Goal: Information Seeking & Learning: Learn about a topic

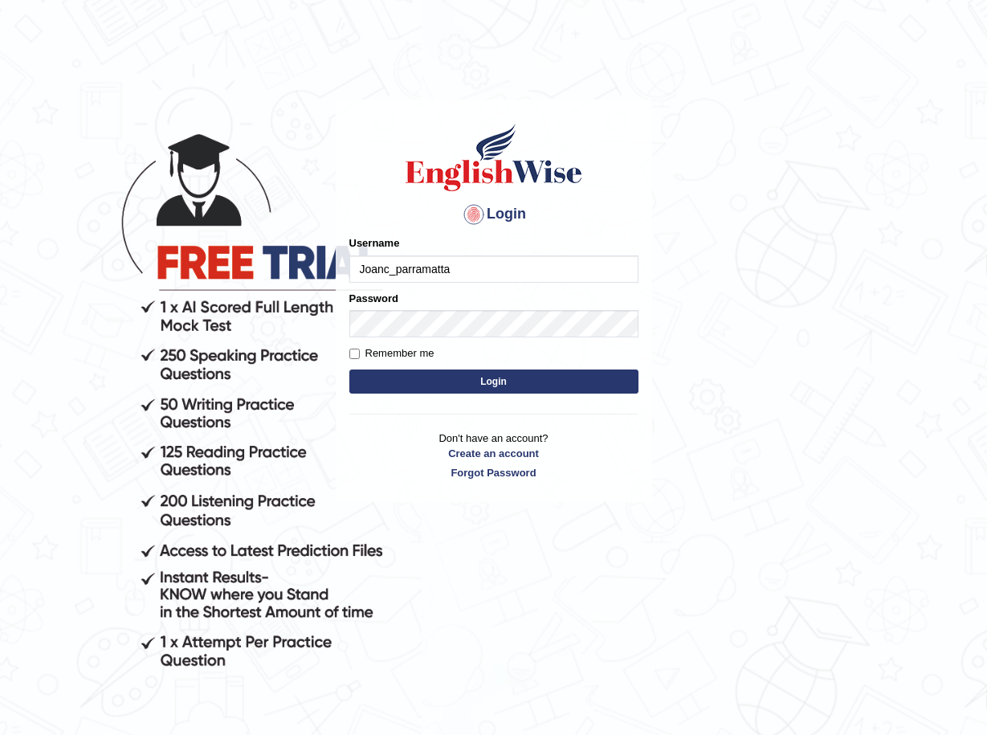
type input "Joanc_parramatta"
click at [465, 386] on button "Login" at bounding box center [494, 382] width 289 height 24
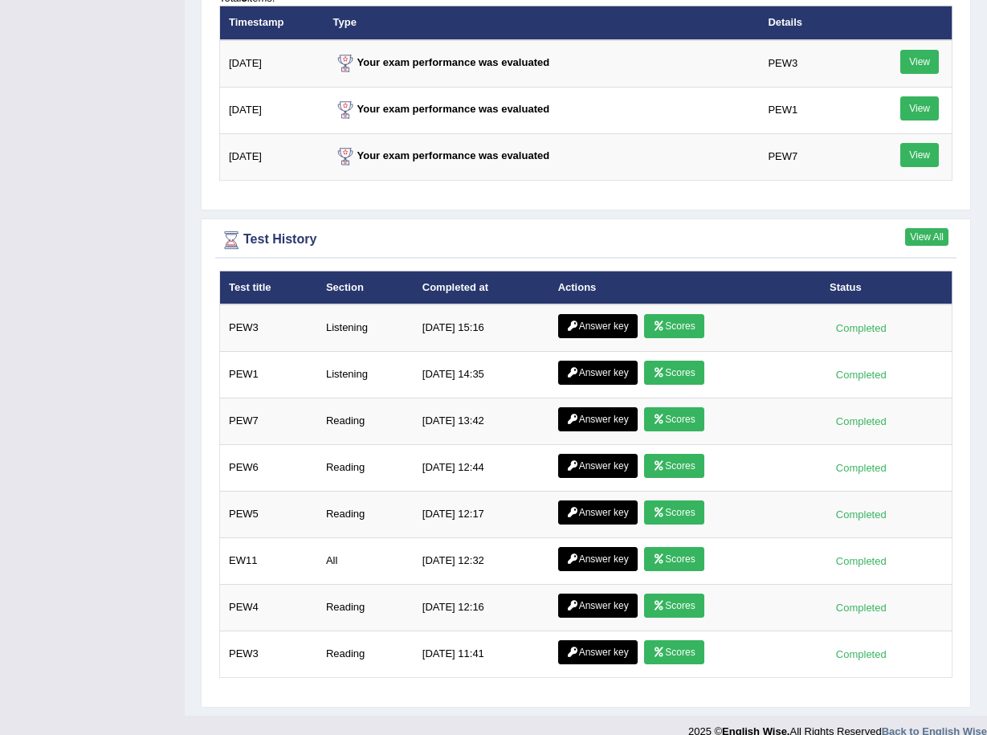
scroll to position [2143, 0]
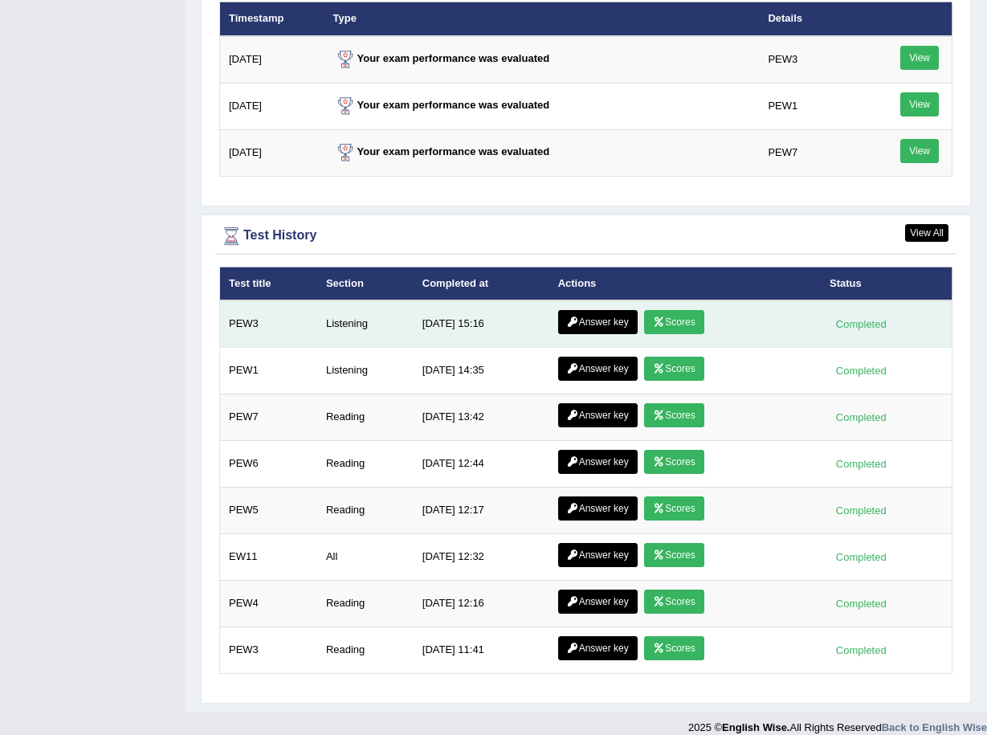
click at [664, 310] on link "Scores" at bounding box center [673, 322] width 59 height 24
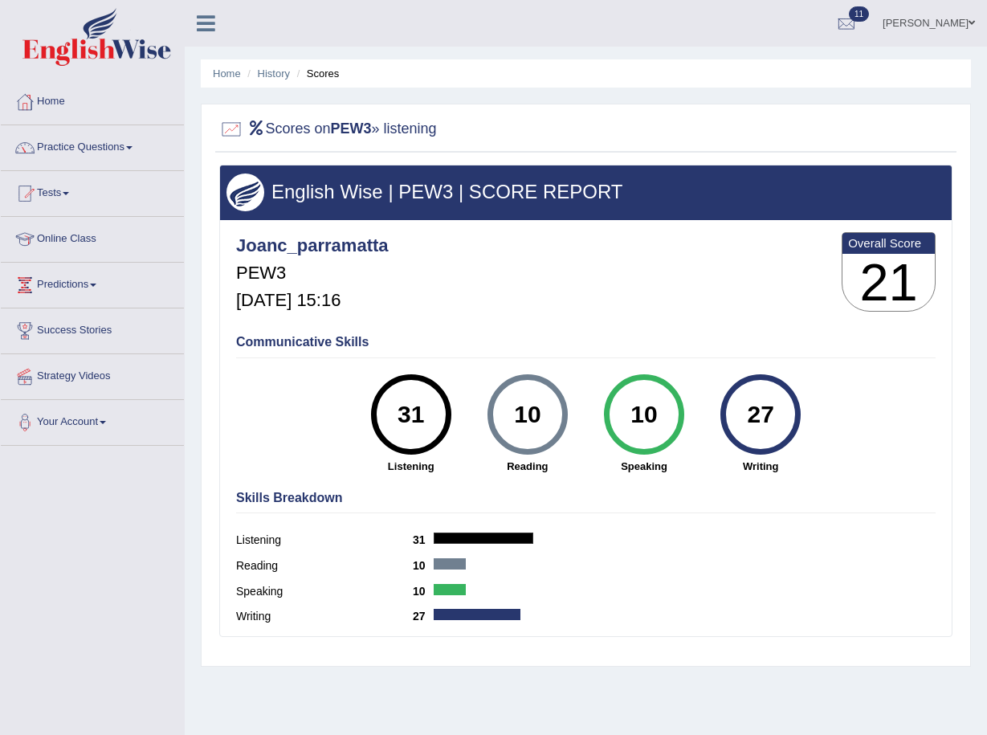
click at [278, 132] on h2 "Scores on PEW3 » listening" at bounding box center [328, 129] width 218 height 24
click at [251, 126] on icon at bounding box center [256, 128] width 18 height 14
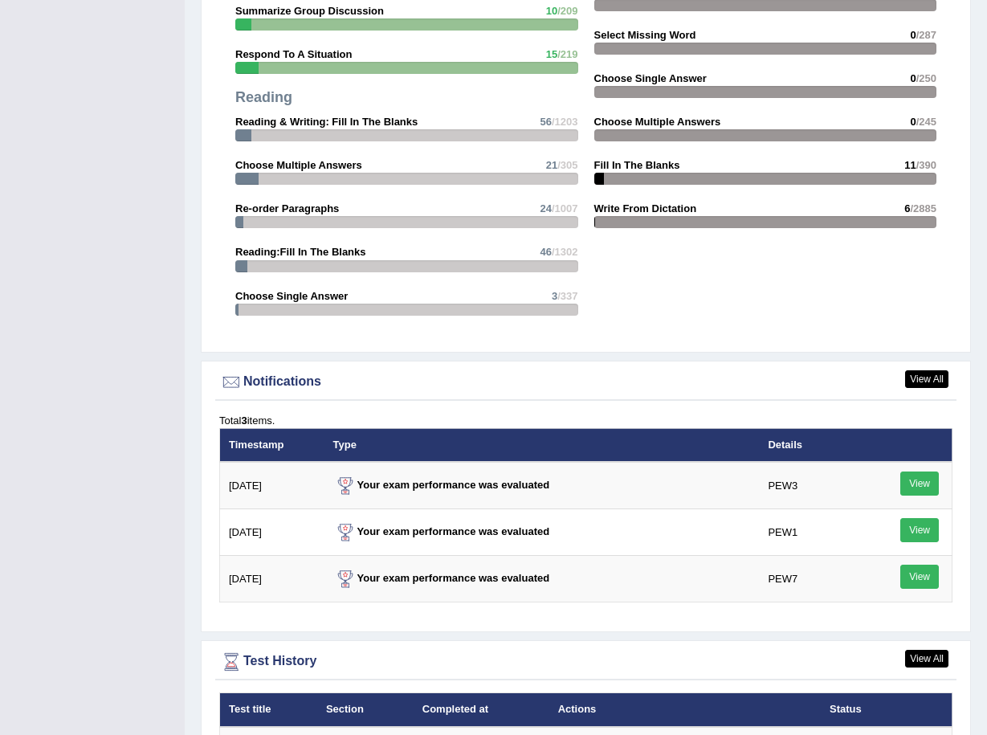
scroll to position [1822, 0]
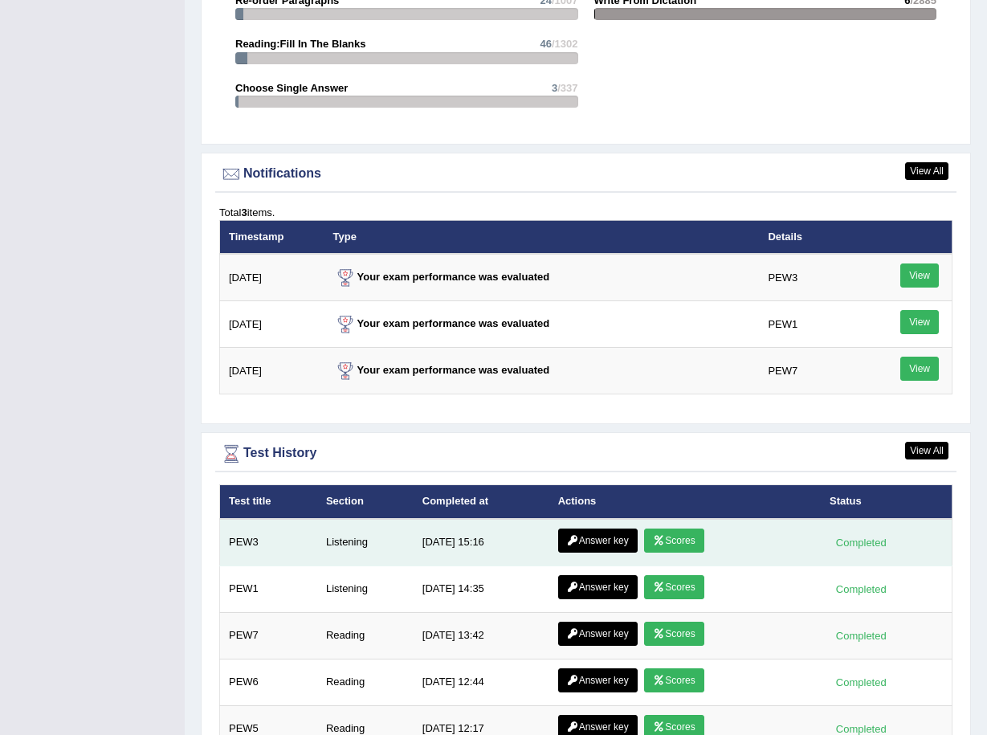
click at [607, 529] on link "Answer key" at bounding box center [598, 541] width 80 height 24
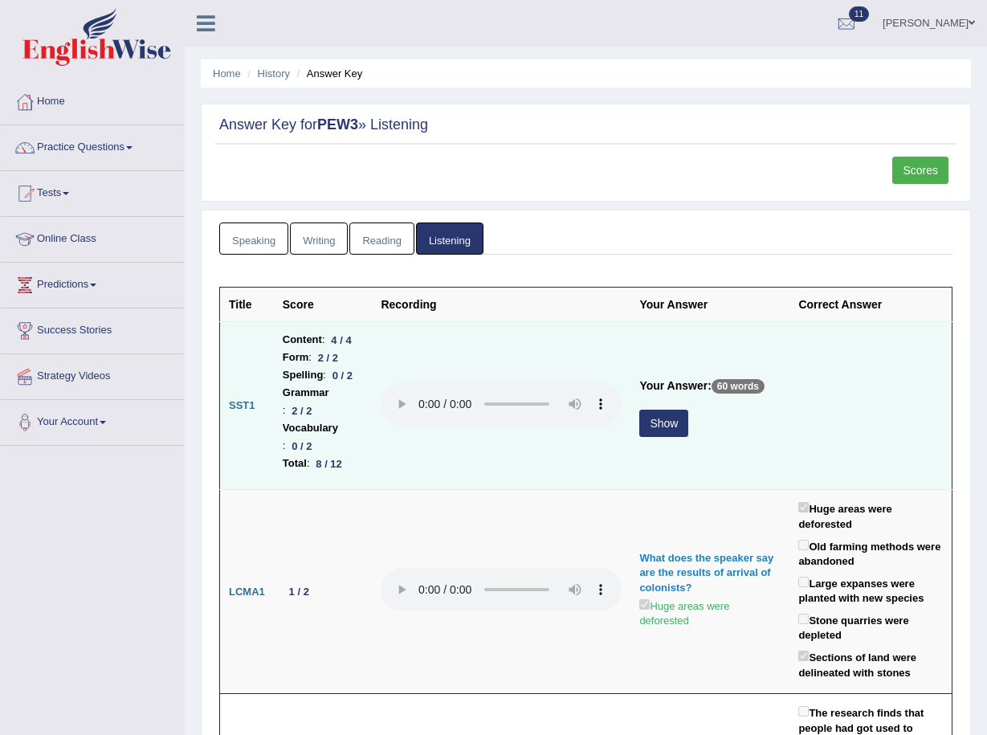
click at [656, 437] on button "Show" at bounding box center [664, 423] width 49 height 27
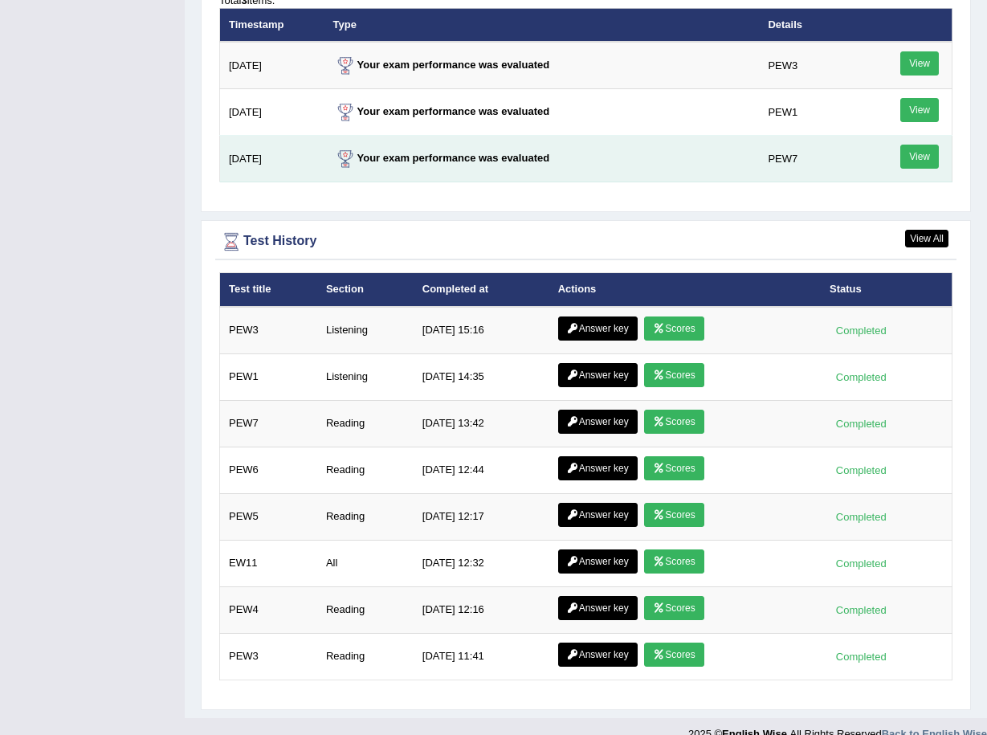
scroll to position [2040, 0]
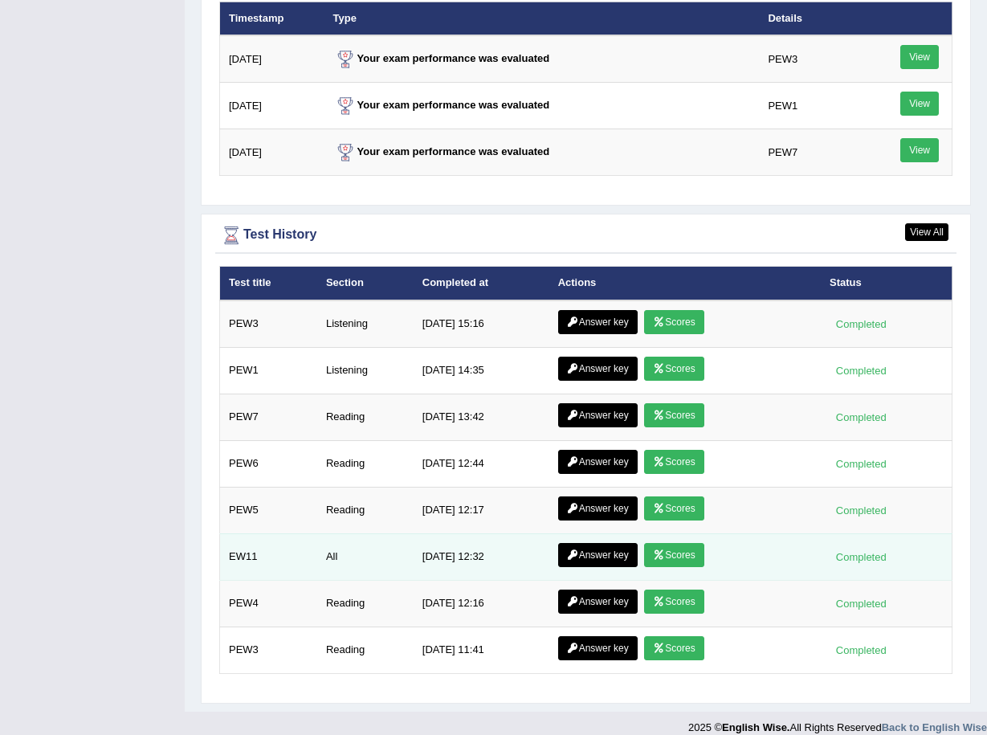
click at [575, 550] on icon at bounding box center [573, 555] width 12 height 10
click at [653, 550] on icon at bounding box center [659, 555] width 12 height 10
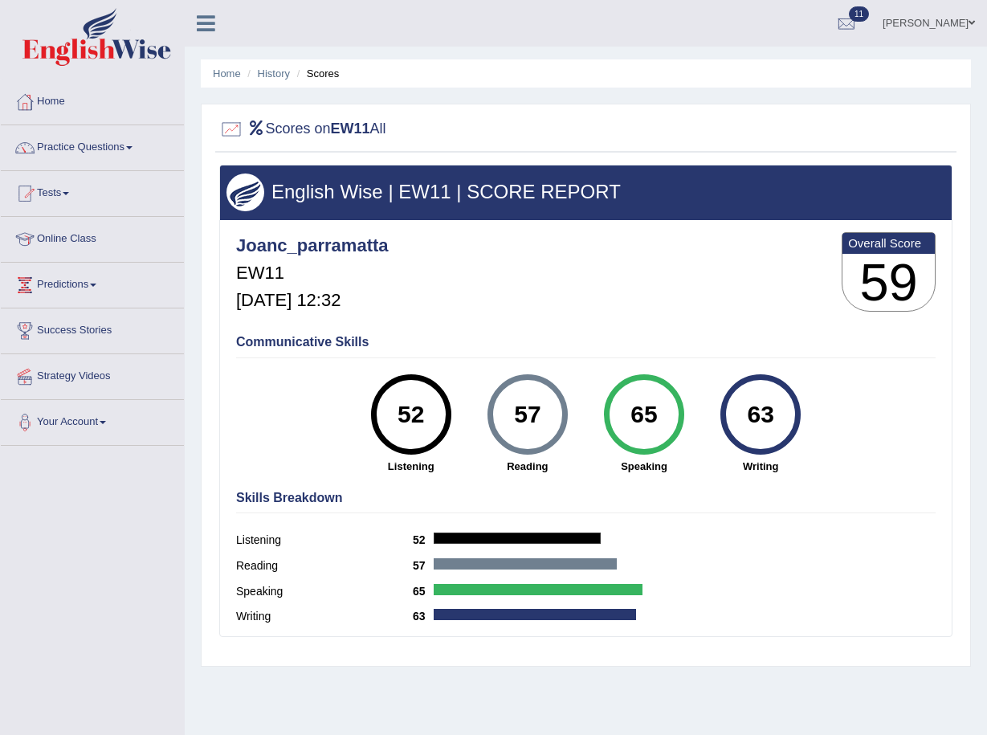
scroll to position [107, 0]
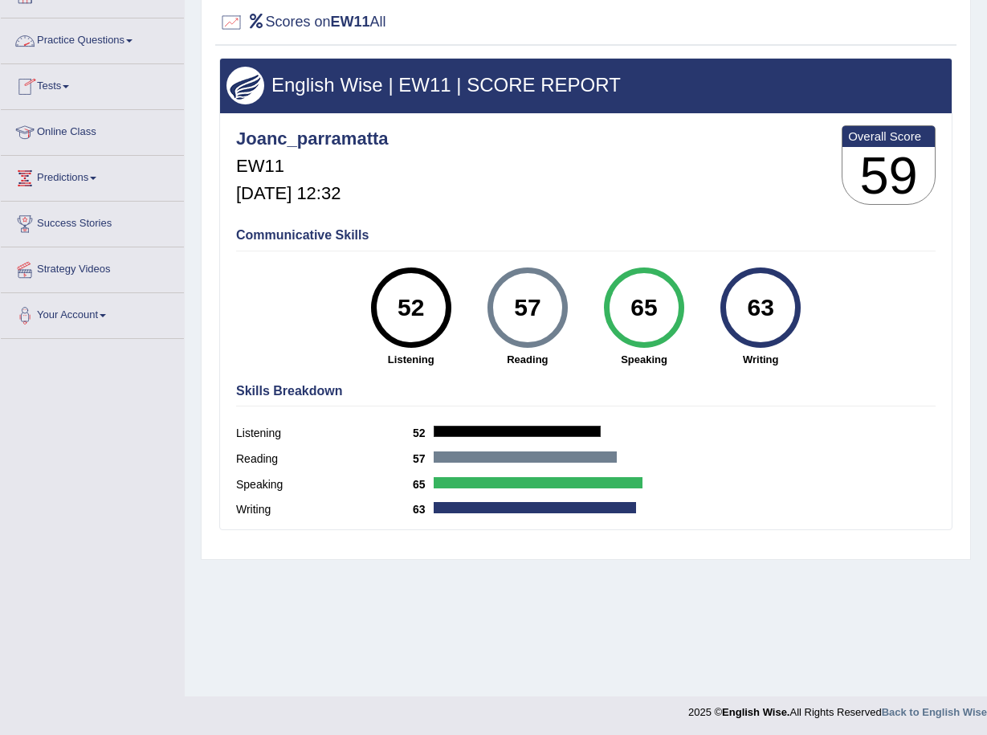
click at [106, 40] on link "Practice Questions" at bounding box center [92, 38] width 183 height 40
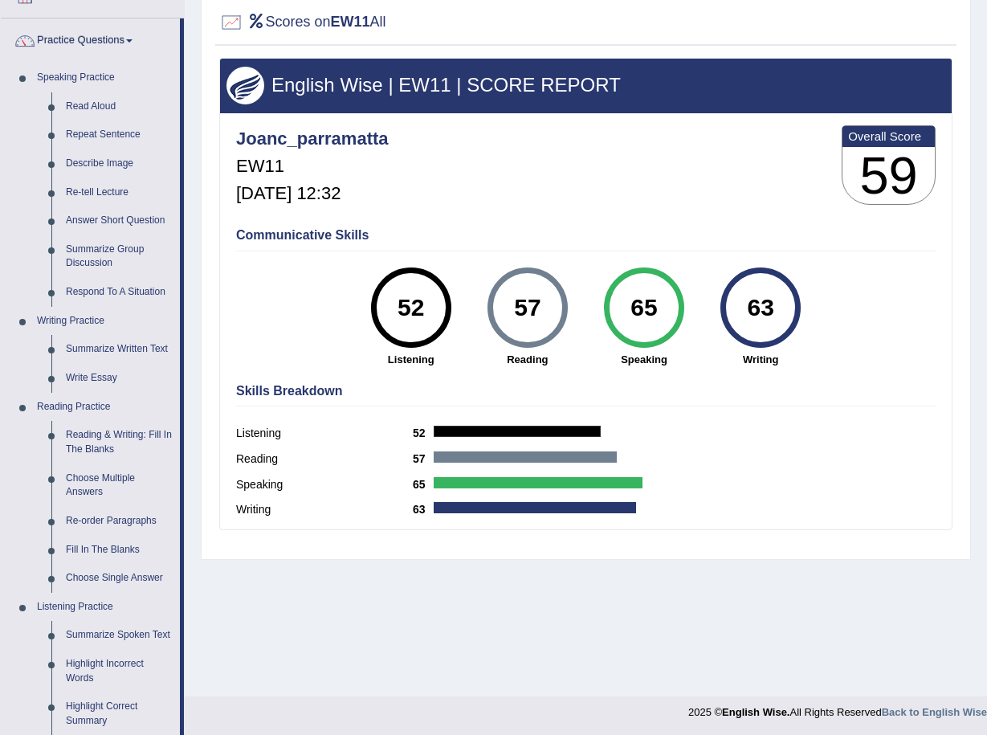
click at [758, 359] on strong "Writing" at bounding box center [761, 359] width 100 height 15
click at [771, 323] on div "63" at bounding box center [761, 307] width 59 height 67
click at [251, 505] on label "Writing" at bounding box center [324, 509] width 177 height 17
click at [419, 513] on b "63" at bounding box center [423, 509] width 21 height 13
click at [102, 375] on link "Write Essay" at bounding box center [119, 378] width 121 height 29
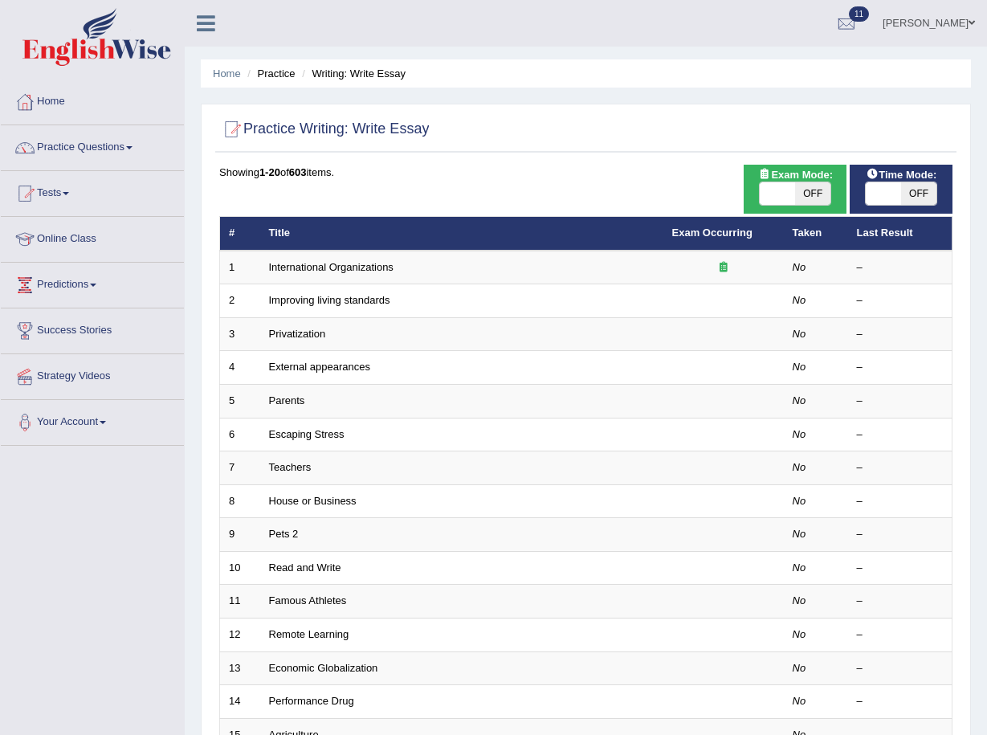
click at [820, 199] on span "OFF" at bounding box center [812, 193] width 35 height 22
checkbox input "true"
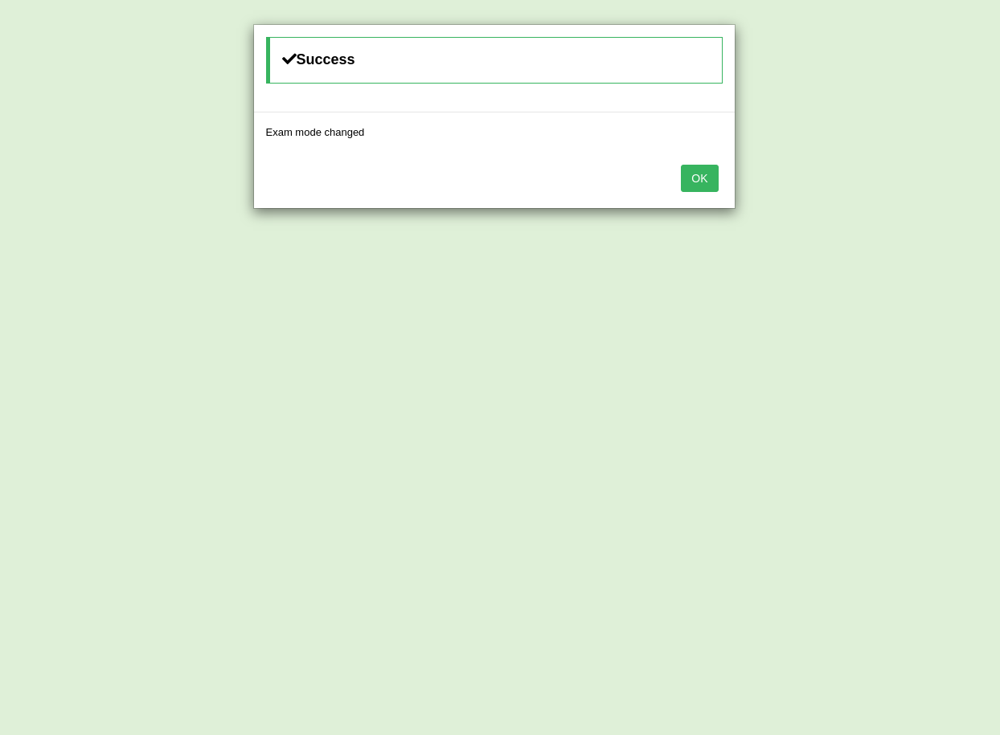
click at [691, 178] on button "OK" at bounding box center [699, 178] width 37 height 27
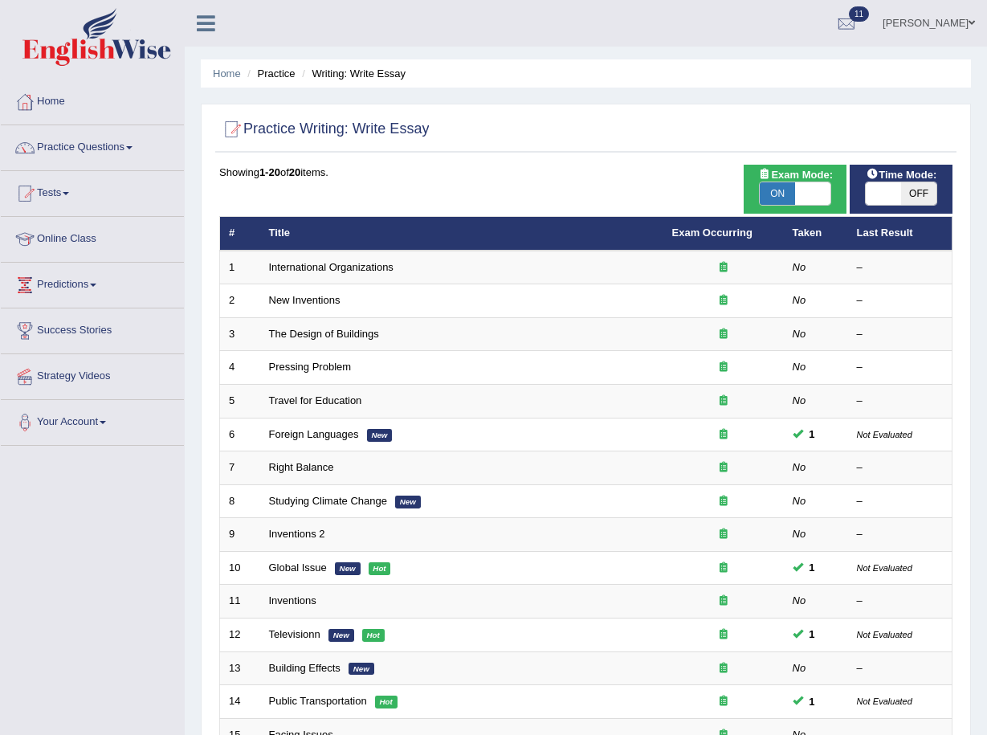
click at [914, 193] on span "OFF" at bounding box center [919, 193] width 35 height 22
checkbox input "true"
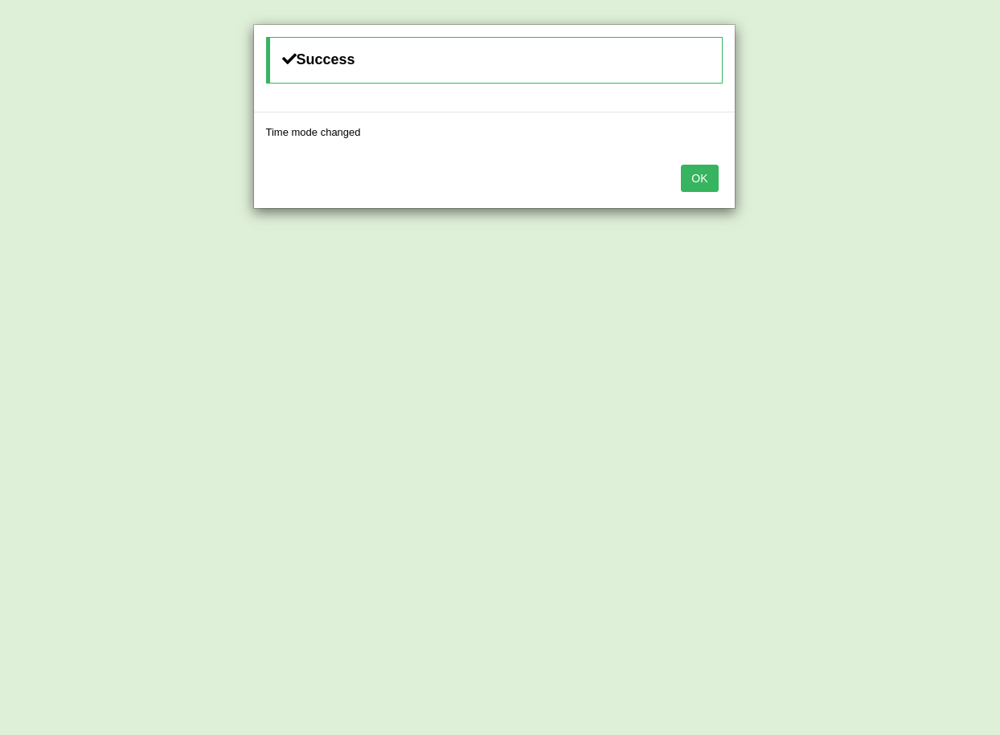
click at [690, 184] on button "OK" at bounding box center [699, 178] width 37 height 27
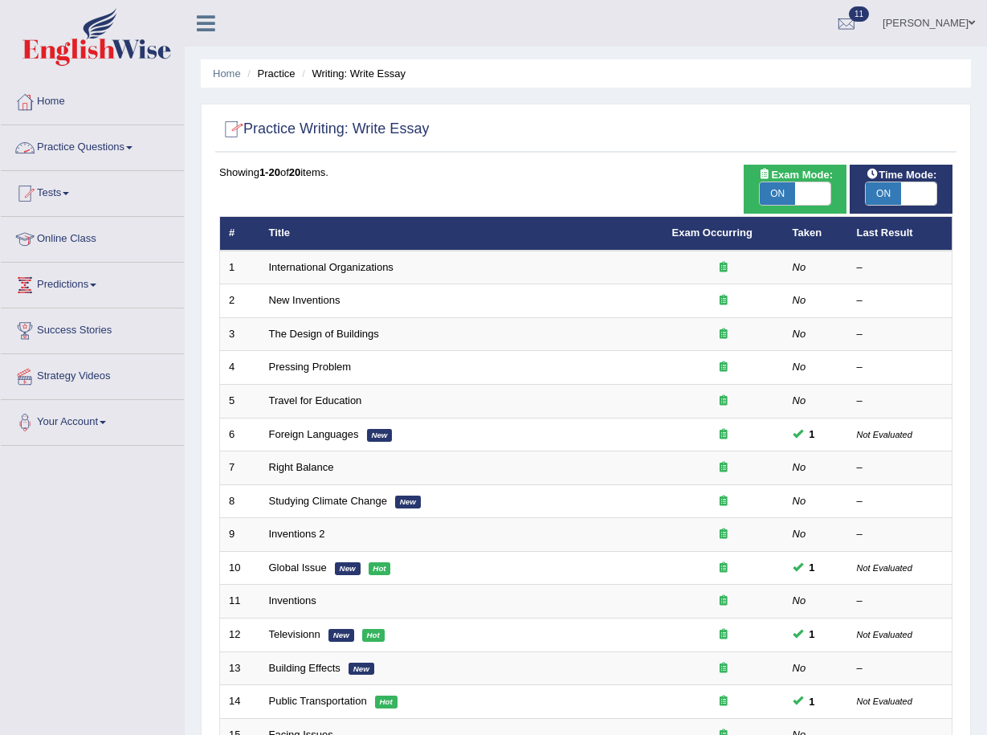
click at [101, 147] on link "Practice Questions" at bounding box center [92, 145] width 183 height 40
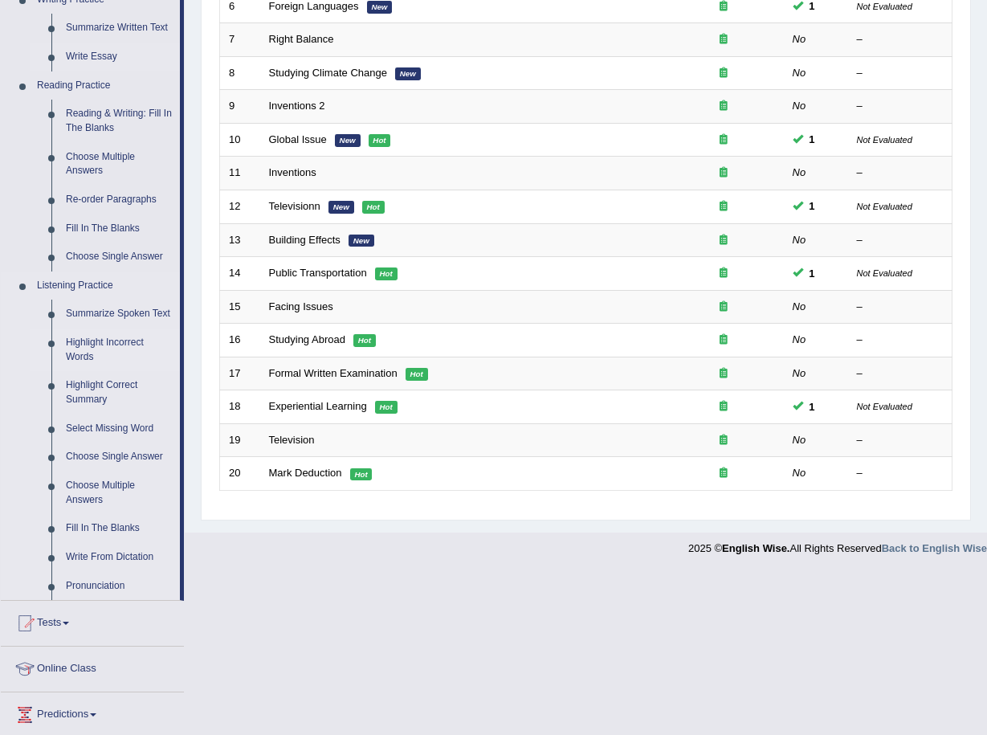
scroll to position [536, 0]
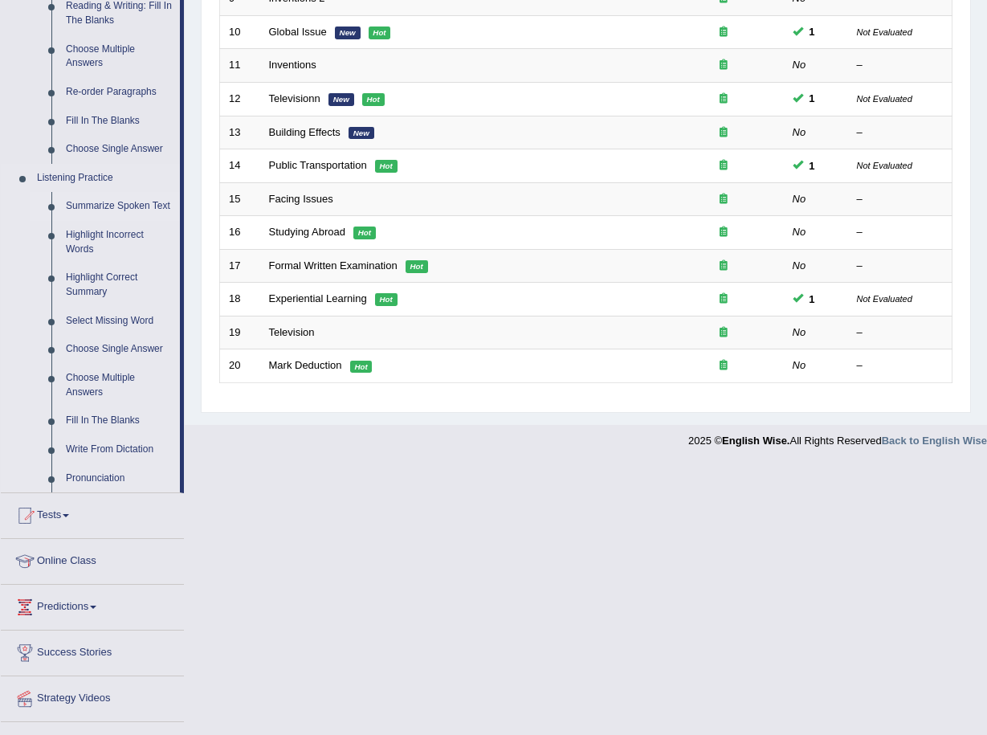
click at [137, 200] on link "Summarize Spoken Text" at bounding box center [119, 206] width 121 height 29
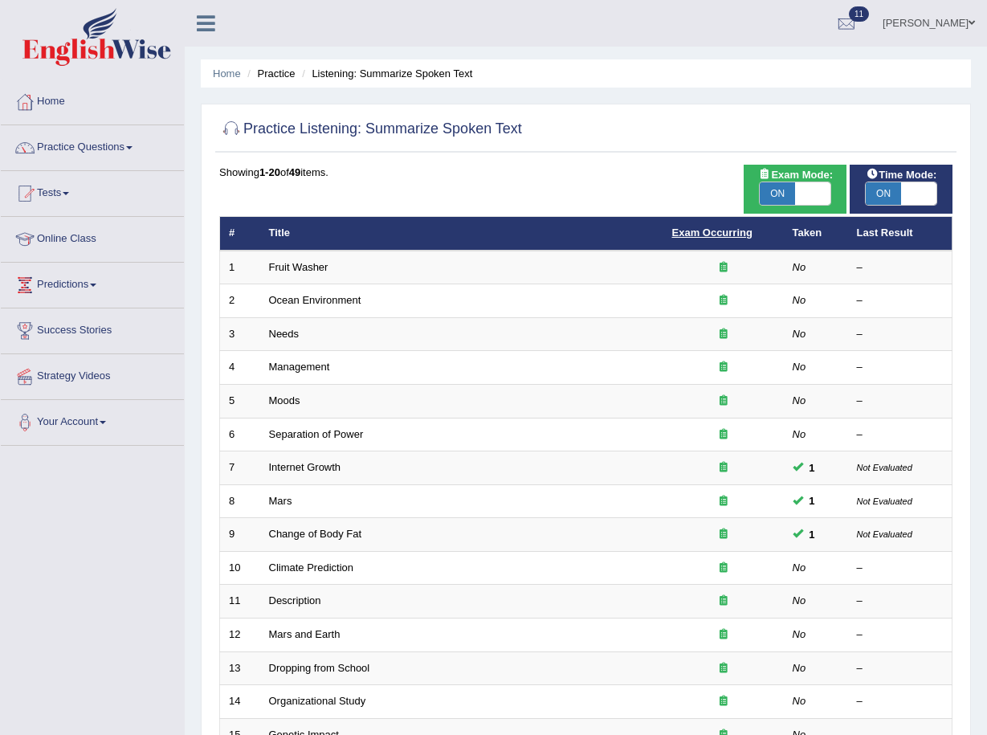
click at [721, 238] on link "Exam Occurring" at bounding box center [713, 233] width 80 height 12
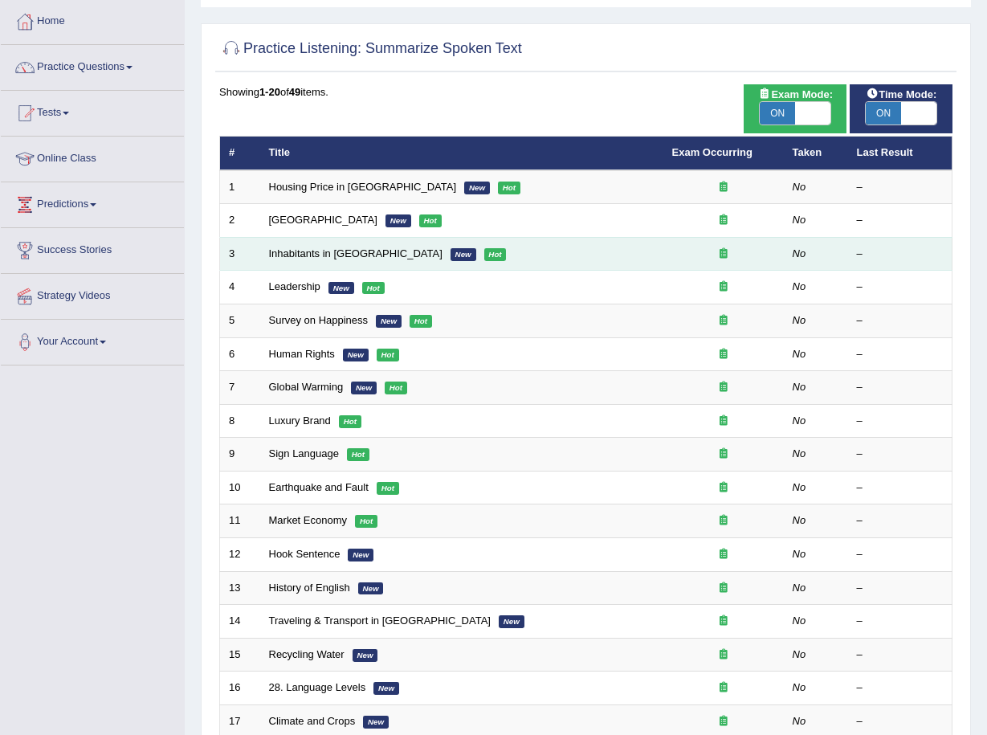
scroll to position [7, 0]
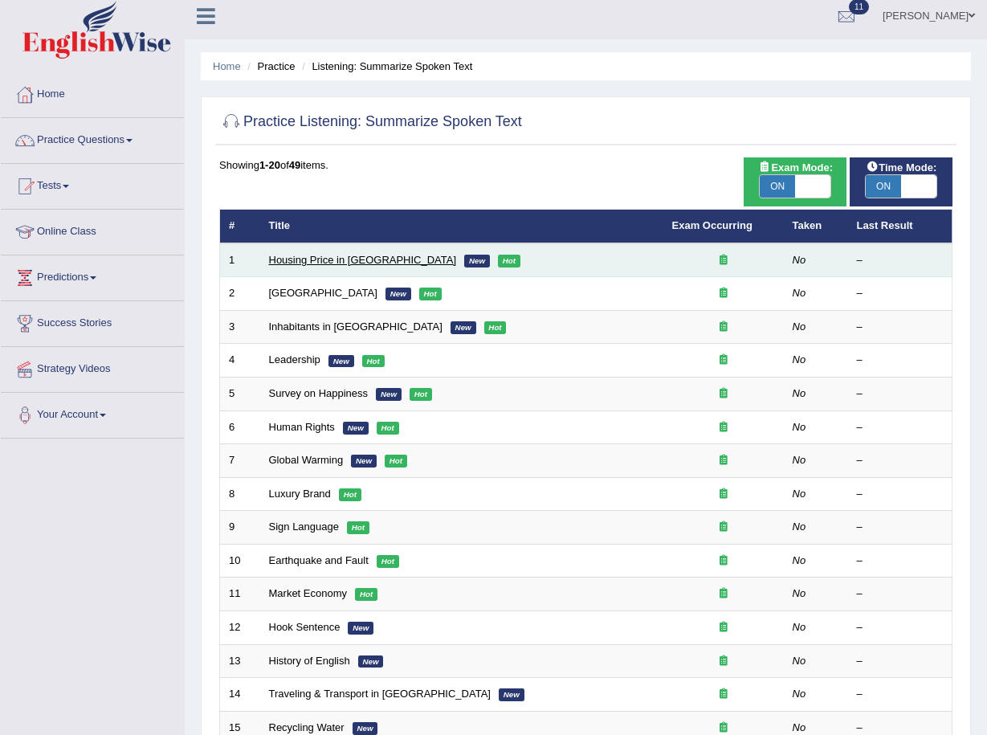
click at [371, 263] on link "Housing Price in [GEOGRAPHIC_DATA]" at bounding box center [363, 260] width 188 height 12
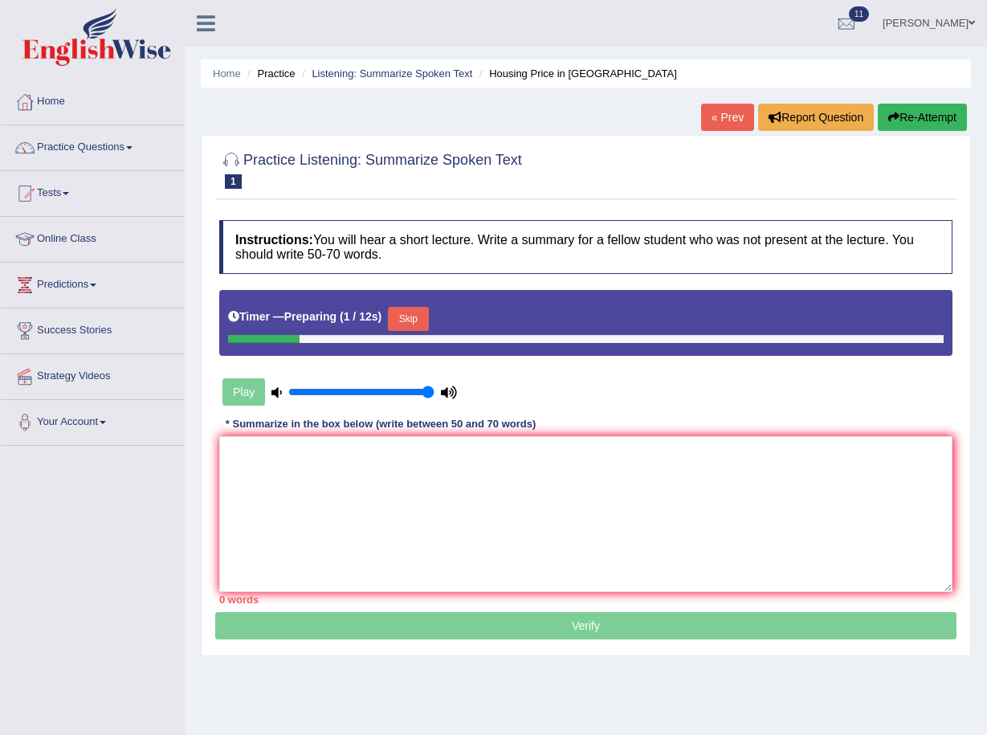
scroll to position [108, 0]
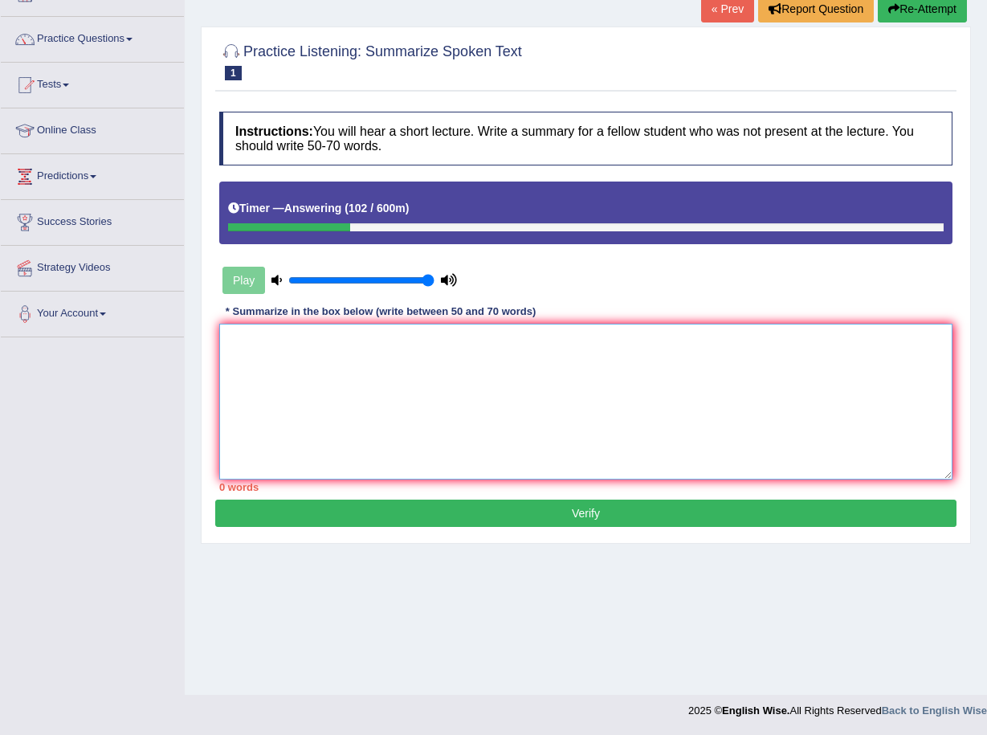
click at [370, 370] on textarea at bounding box center [586, 402] width 734 height 156
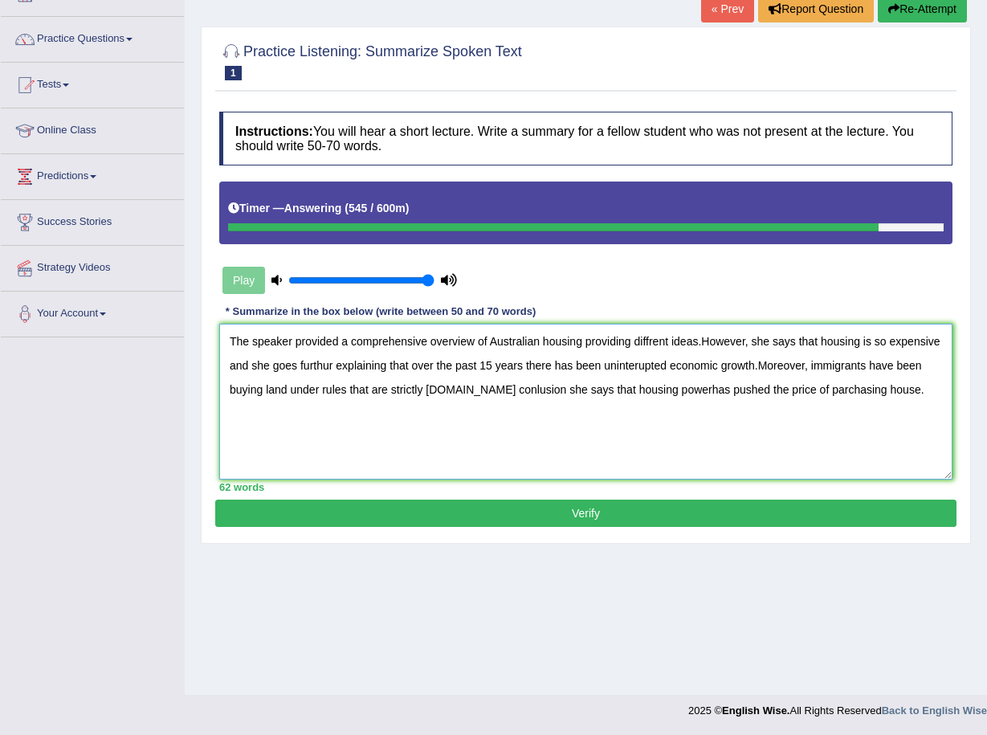
click at [526, 390] on textarea "The speaker provided a comprehensive overview of Australian housing providing d…" at bounding box center [586, 402] width 734 height 156
type textarea "The speaker provided a comprehensive overview of Australian housing providing d…"
click at [603, 513] on button "Verify" at bounding box center [586, 513] width 742 height 27
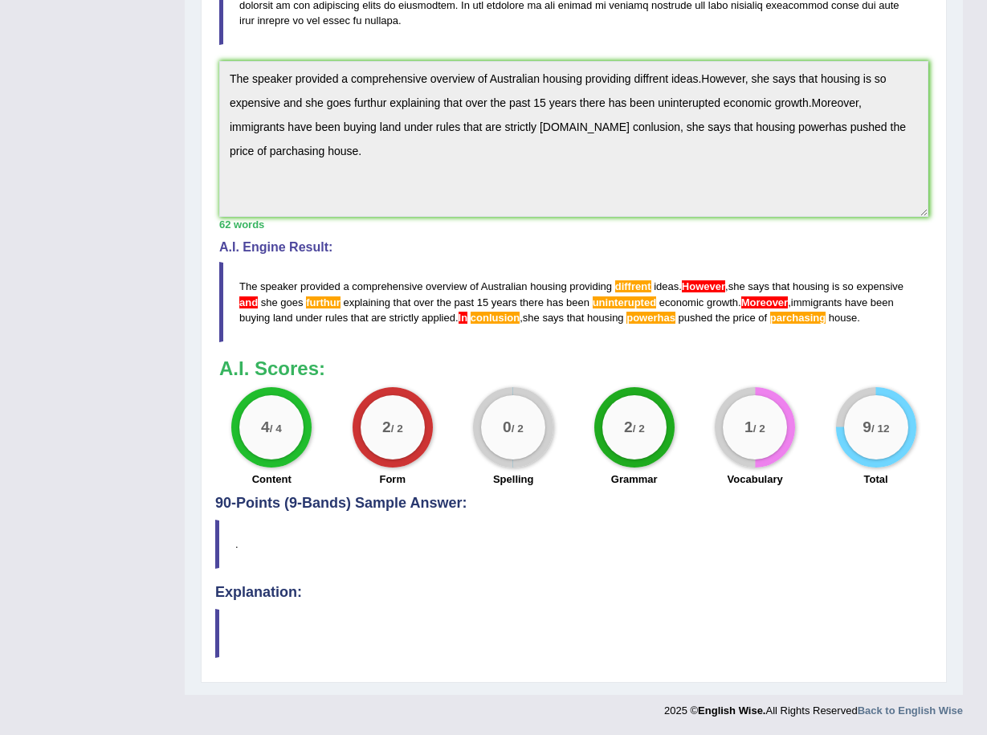
scroll to position [0, 0]
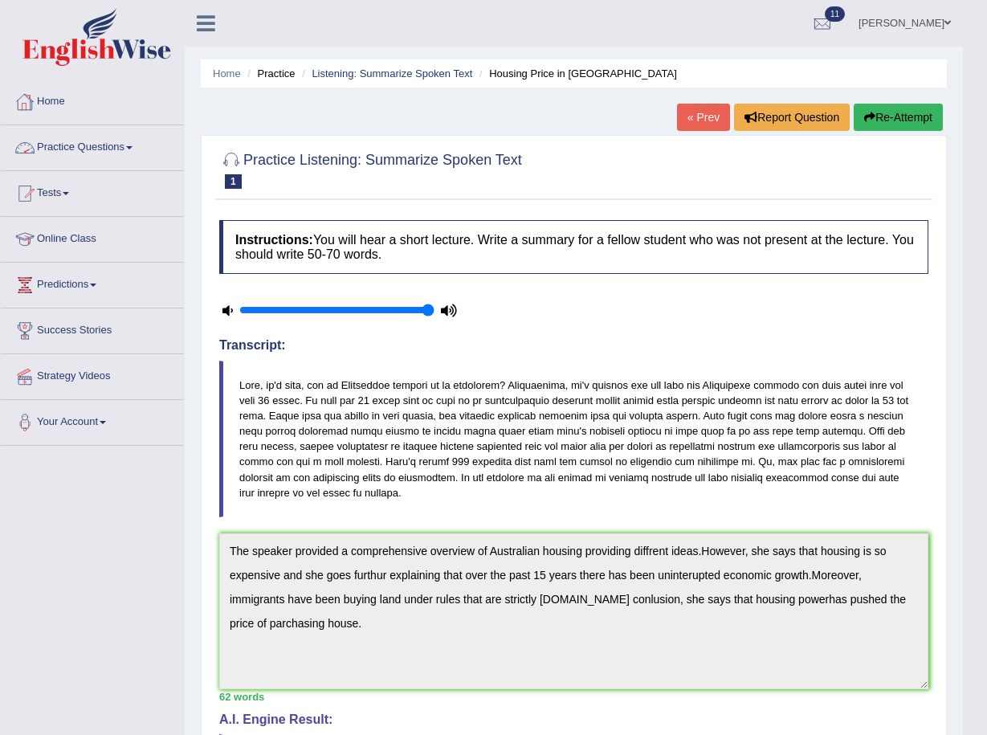
click at [112, 144] on link "Practice Questions" at bounding box center [92, 145] width 183 height 40
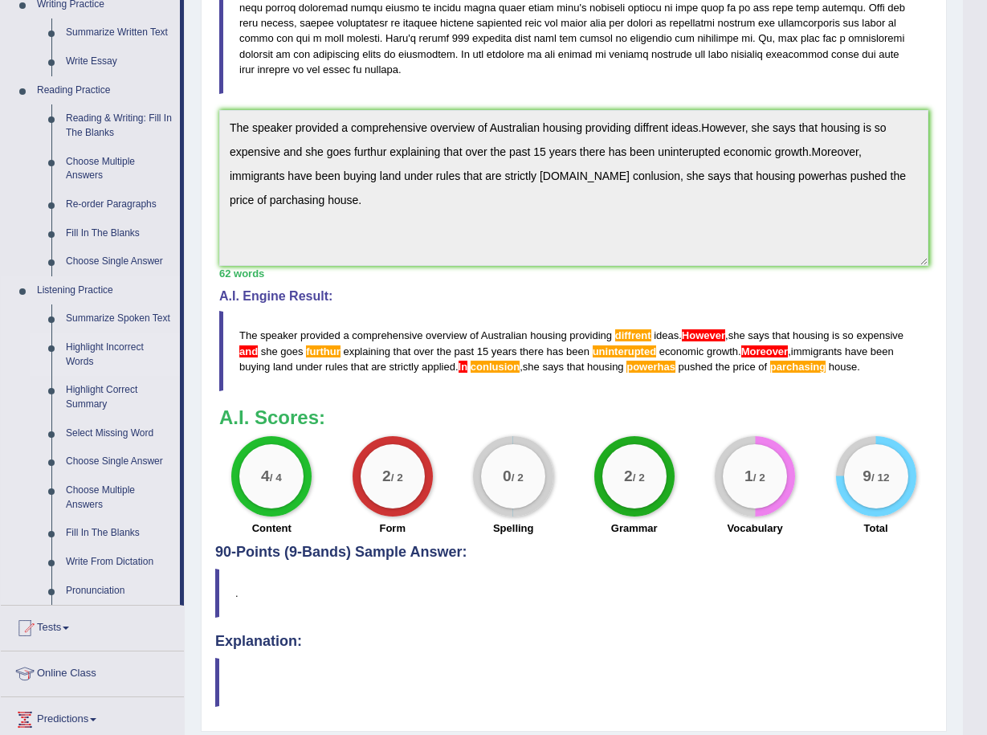
scroll to position [428, 0]
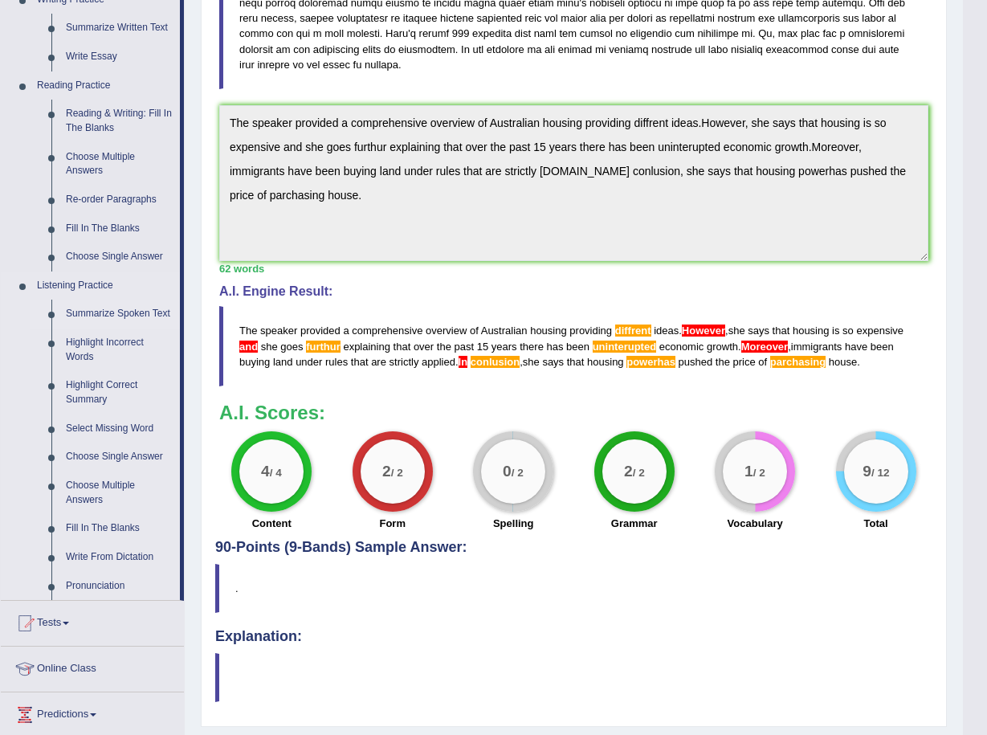
click at [111, 309] on link "Summarize Spoken Text" at bounding box center [119, 314] width 121 height 29
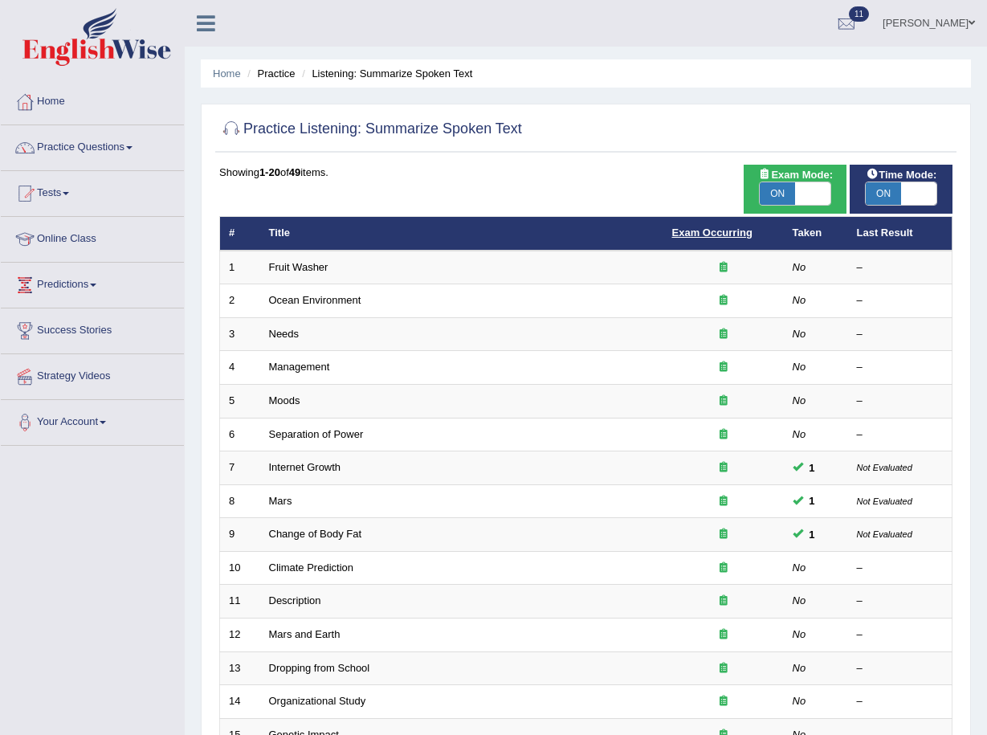
click at [707, 235] on link "Exam Occurring" at bounding box center [713, 233] width 80 height 12
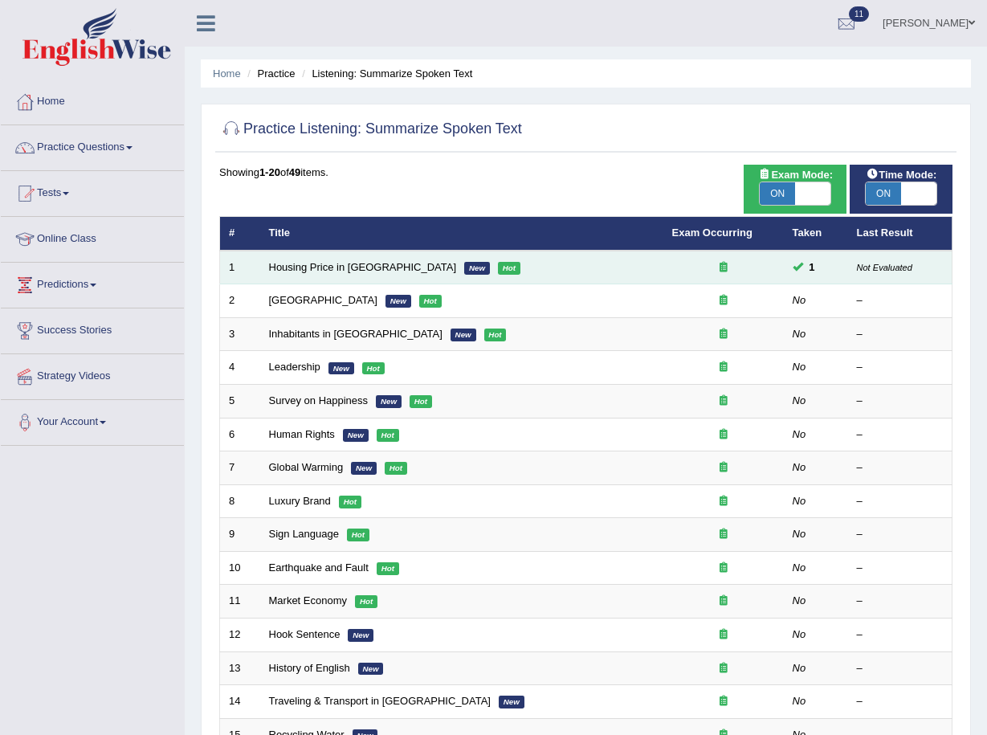
click at [725, 265] on icon at bounding box center [724, 267] width 8 height 10
click at [797, 271] on span at bounding box center [798, 266] width 10 height 10
click at [354, 266] on link "Housing Price in Australia" at bounding box center [363, 267] width 188 height 12
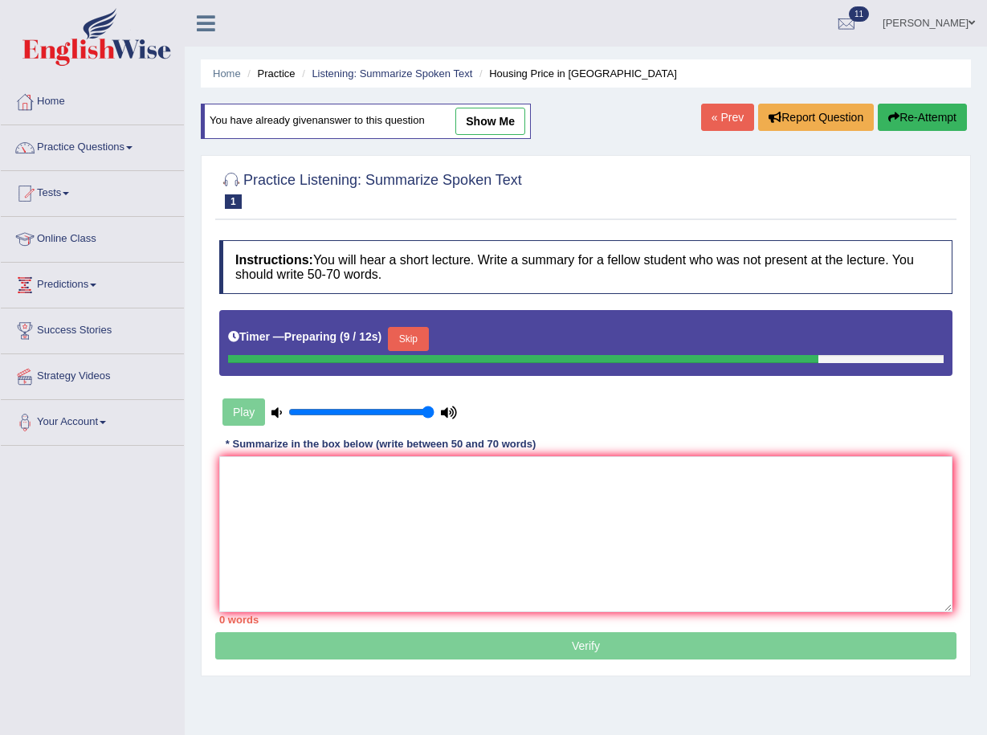
click at [495, 120] on link "show me" at bounding box center [491, 121] width 70 height 27
type textarea "The speaker provided a comprehensive overview of Australian housing providing d…"
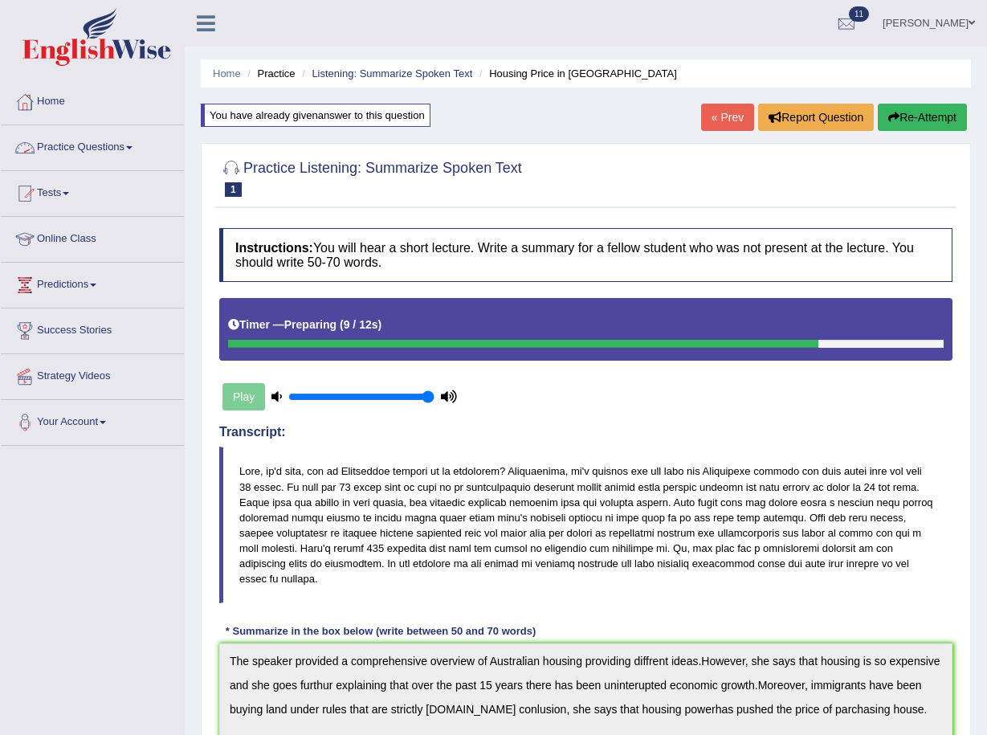
click at [62, 141] on link "Practice Questions" at bounding box center [92, 145] width 183 height 40
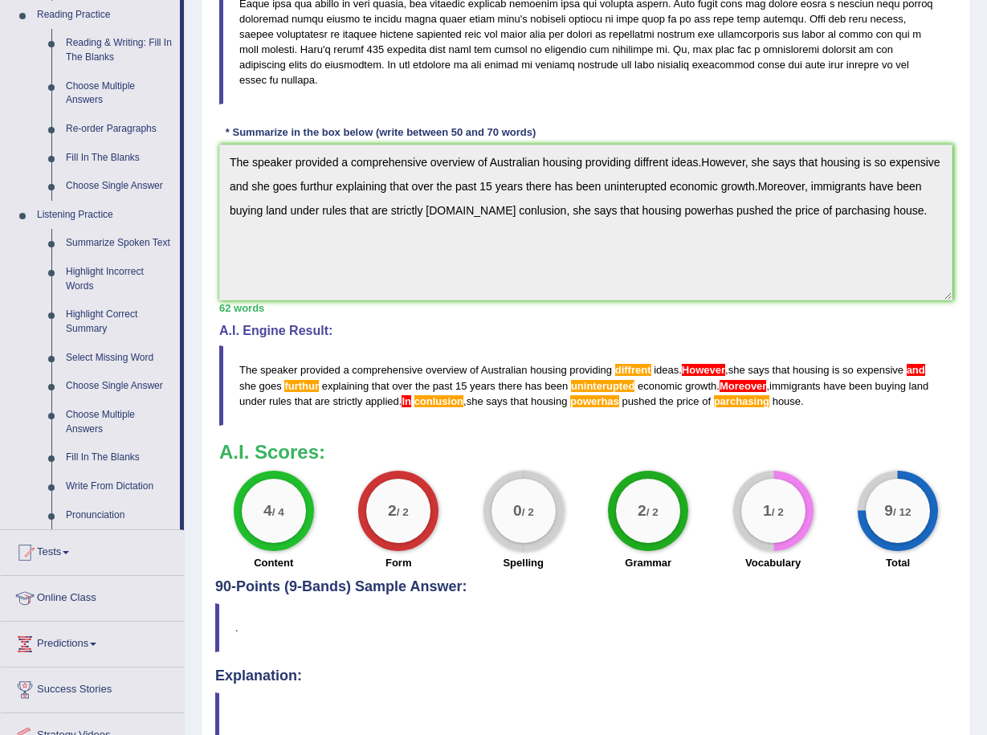
scroll to position [536, 0]
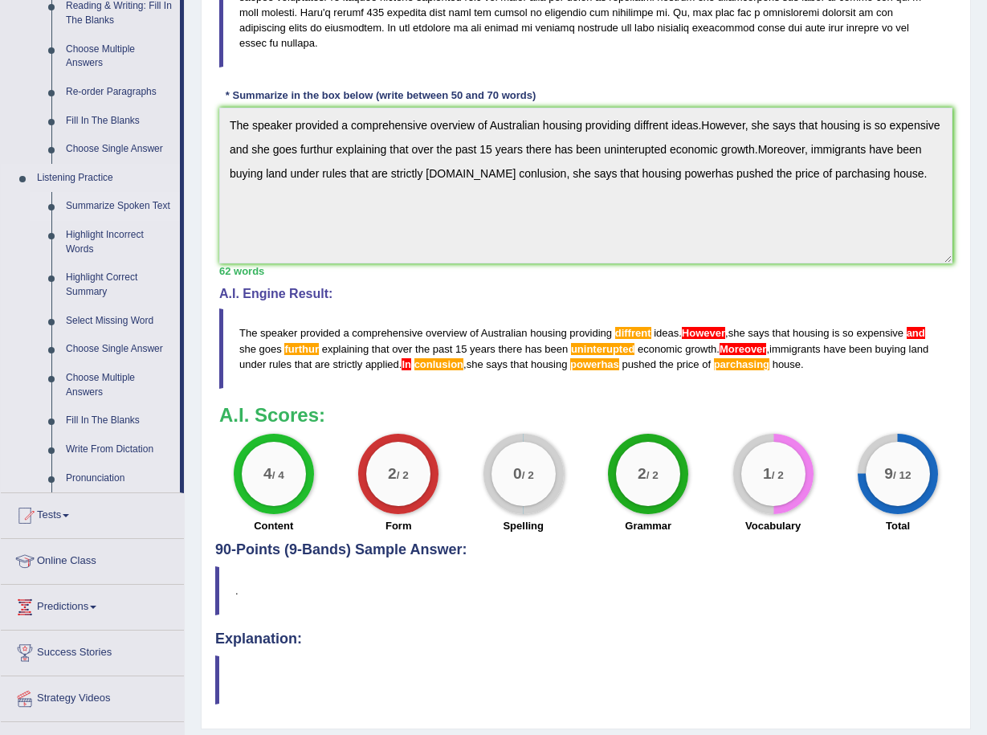
click at [113, 206] on link "Summarize Spoken Text" at bounding box center [119, 206] width 121 height 29
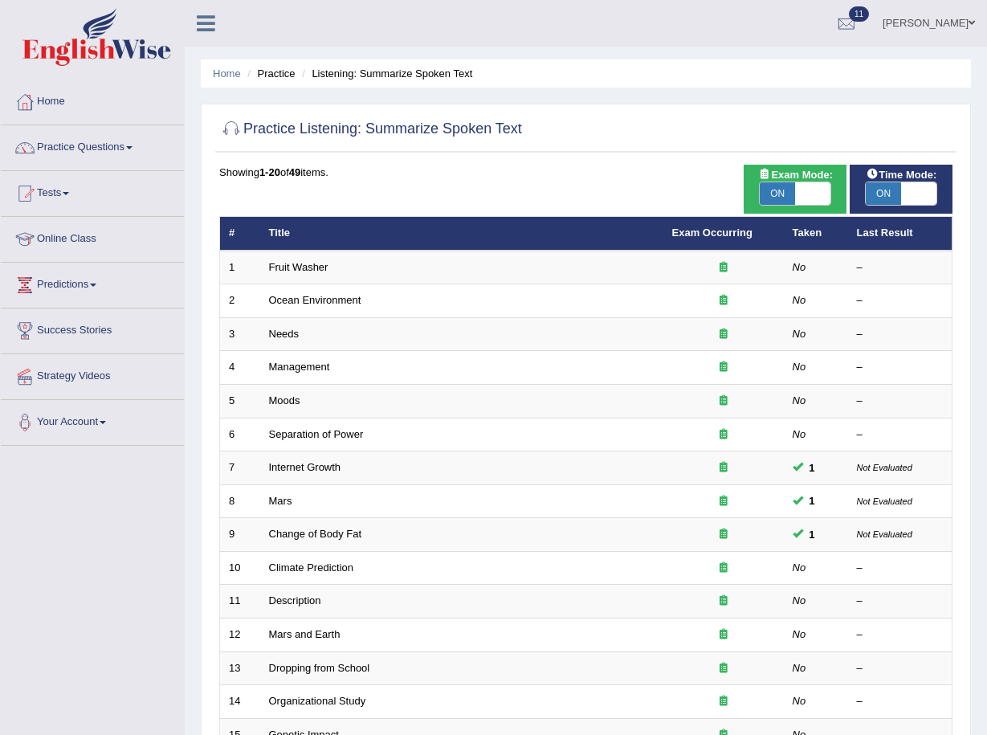
click at [685, 226] on th "Exam Occurring" at bounding box center [724, 234] width 121 height 34
click at [701, 235] on link "Exam Occurring" at bounding box center [713, 233] width 80 height 12
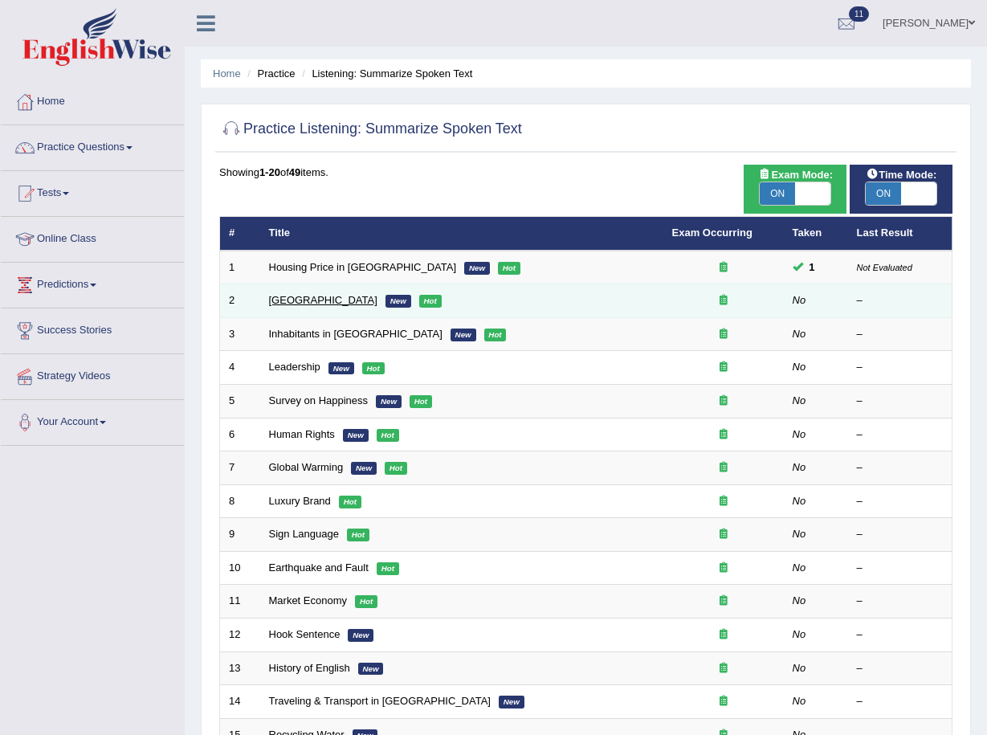
click at [313, 302] on link "[GEOGRAPHIC_DATA]" at bounding box center [323, 300] width 108 height 12
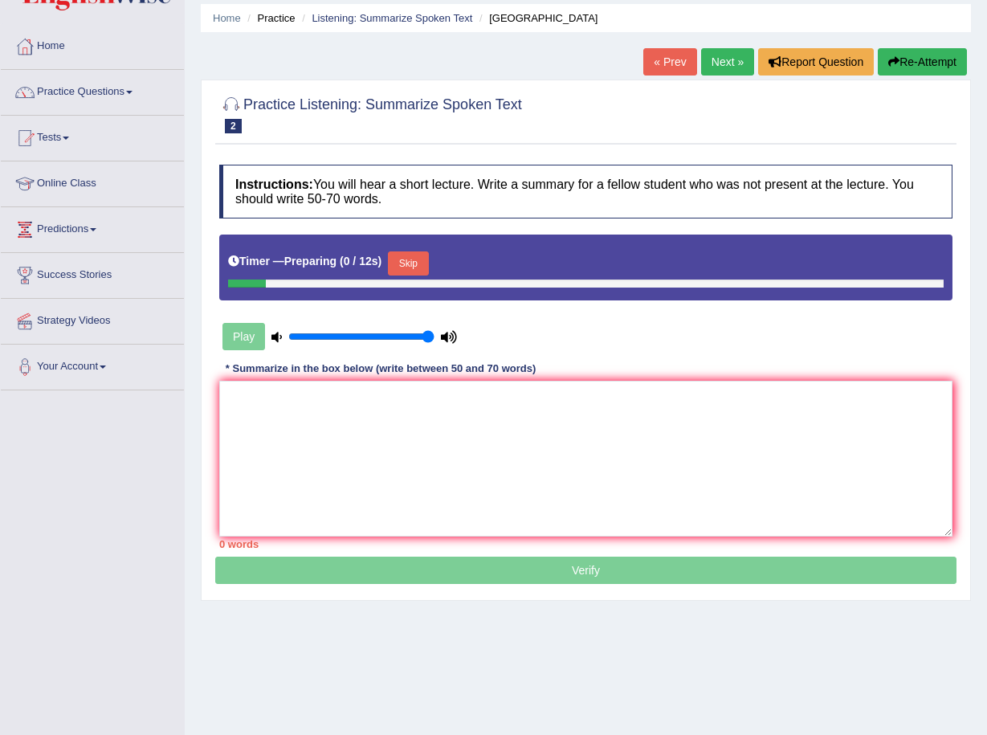
scroll to position [108, 0]
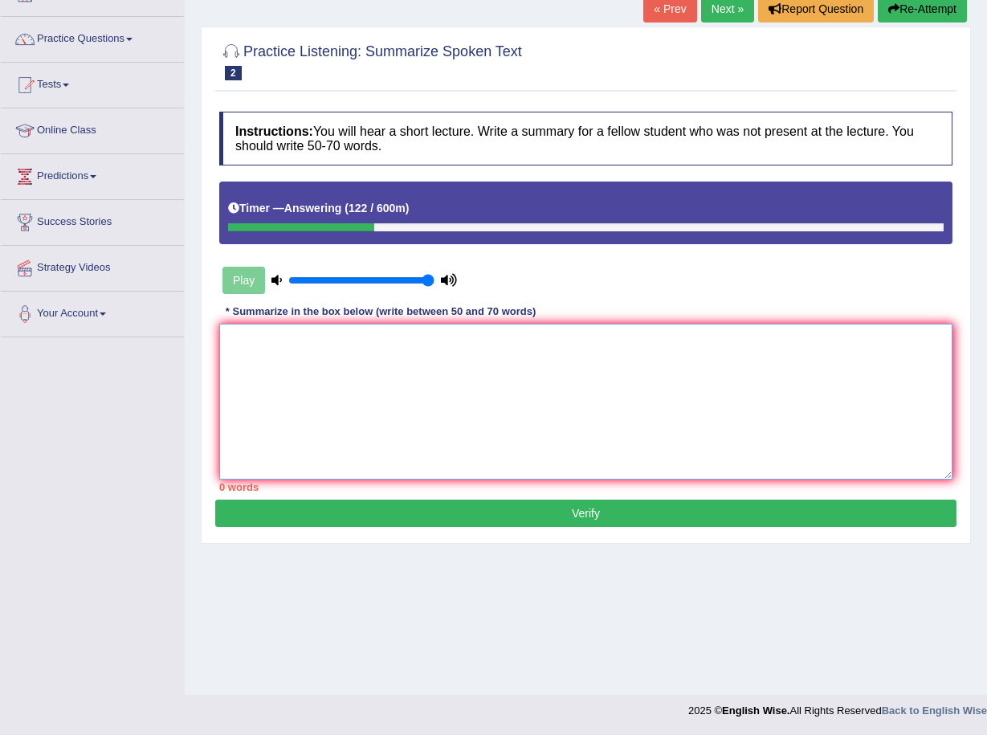
drag, startPoint x: 439, startPoint y: 368, endPoint x: 456, endPoint y: 423, distance: 57.4
click at [456, 423] on textarea at bounding box center [586, 402] width 734 height 156
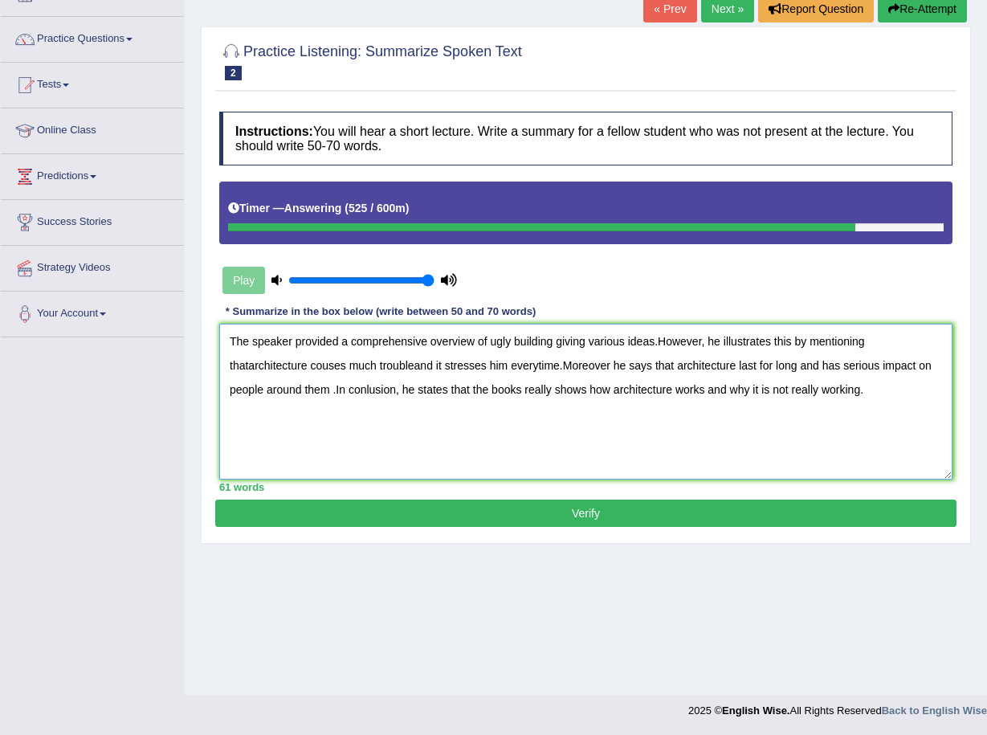
click at [248, 366] on textarea "The speaker provided a comprehensive overview of ugly building giving various i…" at bounding box center [586, 402] width 734 height 156
click at [393, 363] on textarea "The speaker provided a comprehensive overview of ugly building giving various i…" at bounding box center [586, 402] width 734 height 156
type textarea "The speaker provided a comprehensive overview of ugly building giving various i…"
click at [550, 509] on button "Verify" at bounding box center [586, 513] width 742 height 27
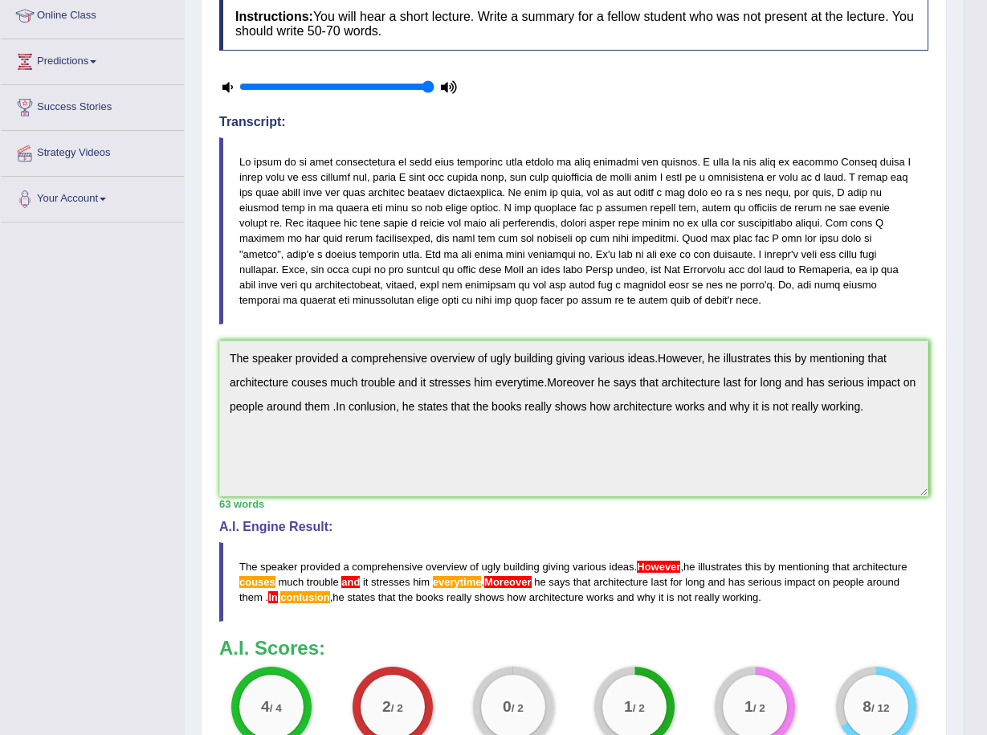
scroll to position [0, 0]
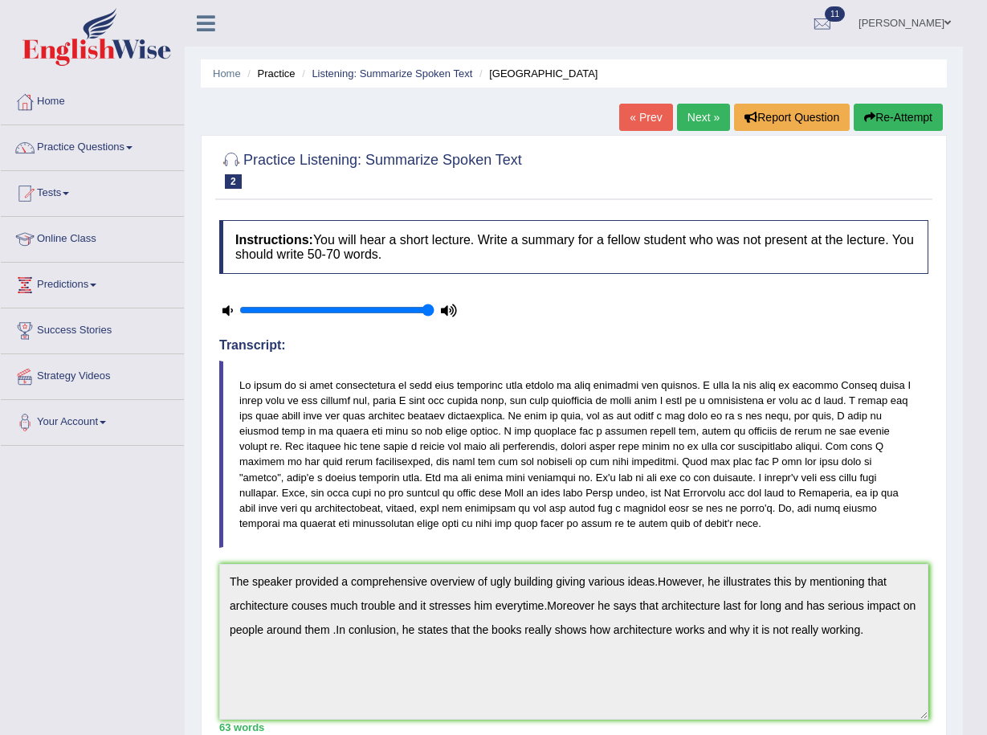
click at [129, 149] on link "Practice Questions" at bounding box center [92, 145] width 183 height 40
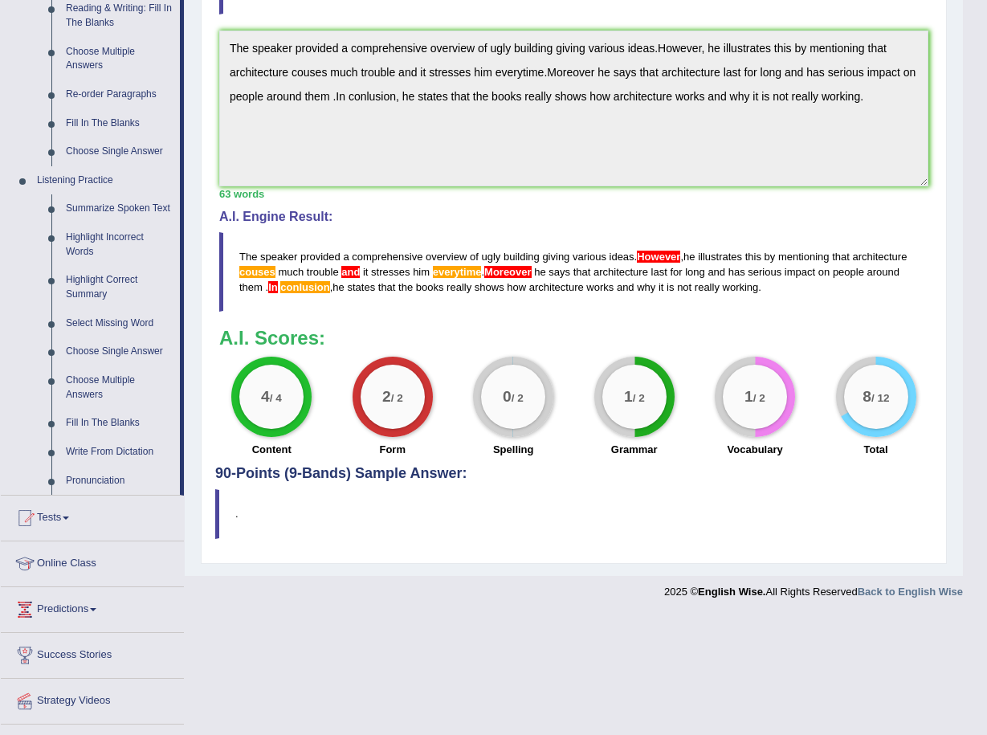
scroll to position [536, 0]
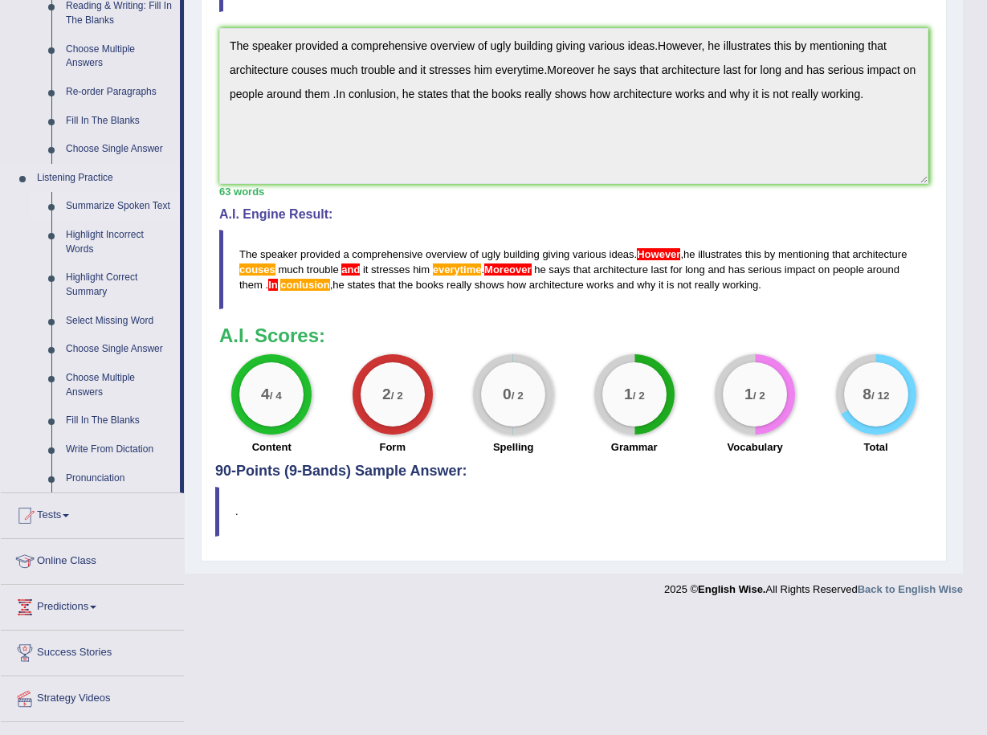
click at [113, 205] on link "Summarize Spoken Text" at bounding box center [119, 206] width 121 height 29
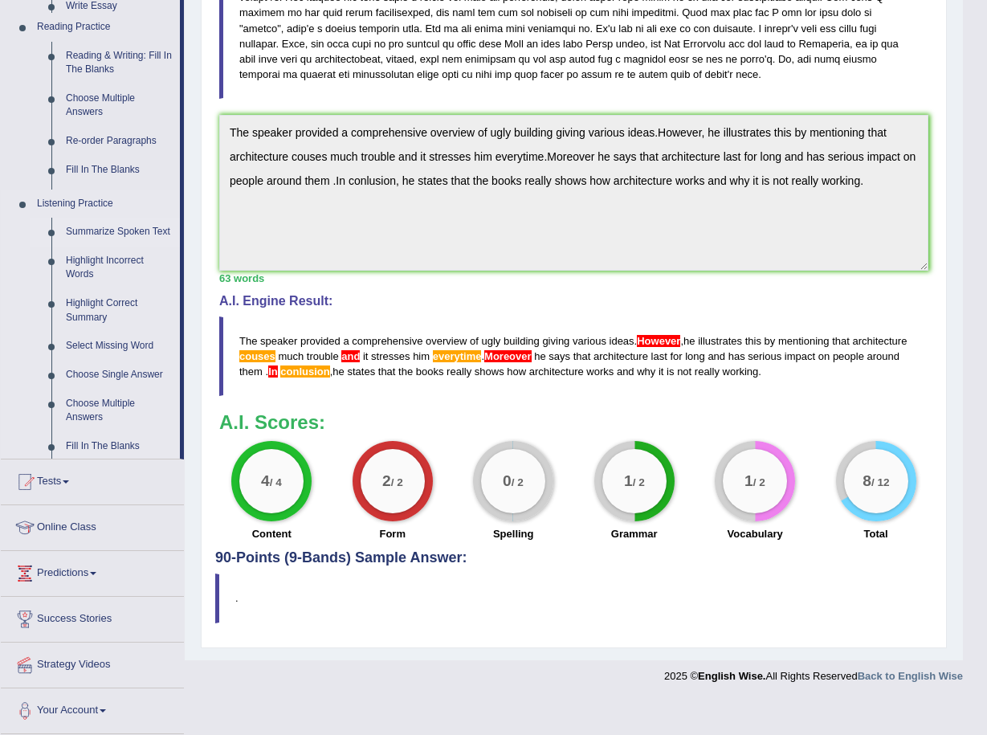
scroll to position [415, 0]
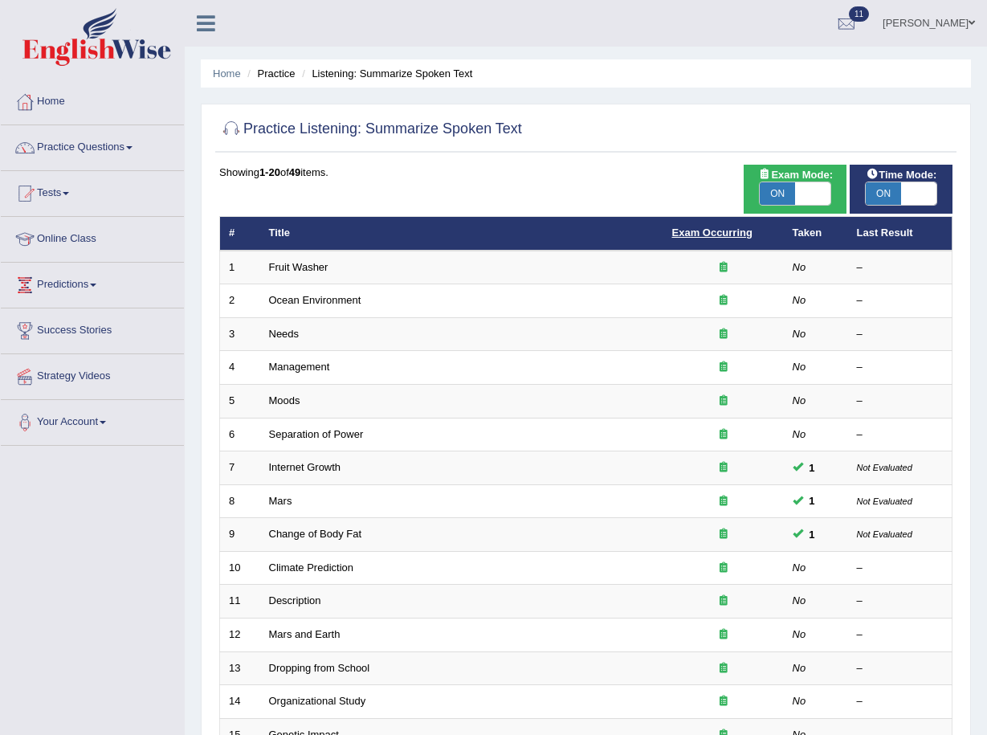
click at [721, 235] on link "Exam Occurring" at bounding box center [713, 233] width 80 height 12
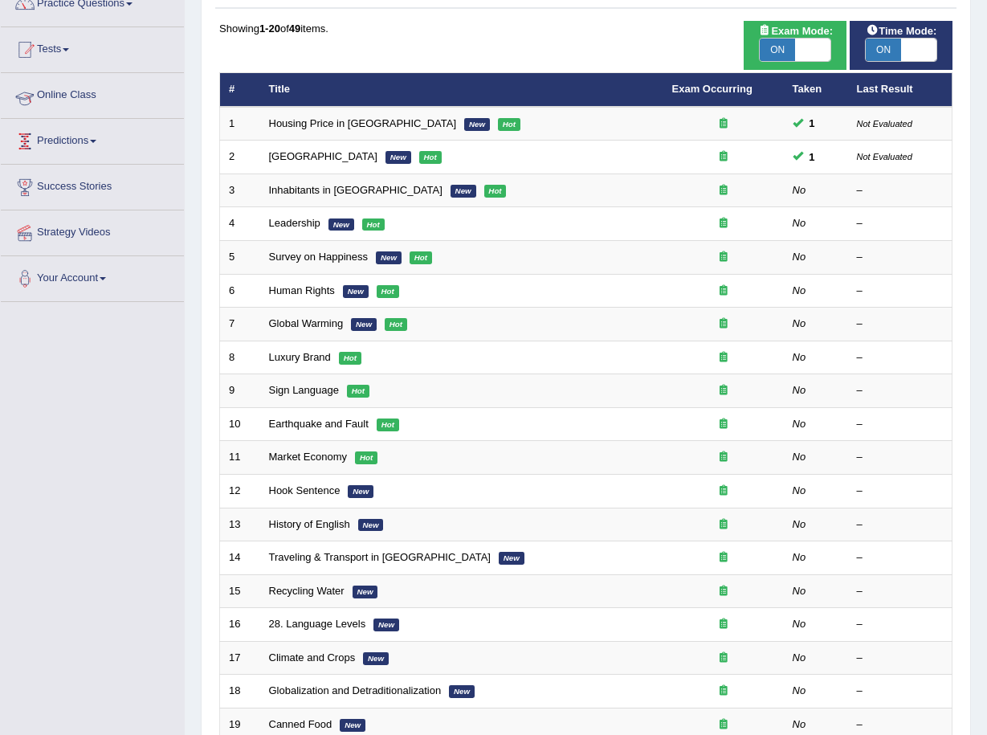
scroll to position [7, 0]
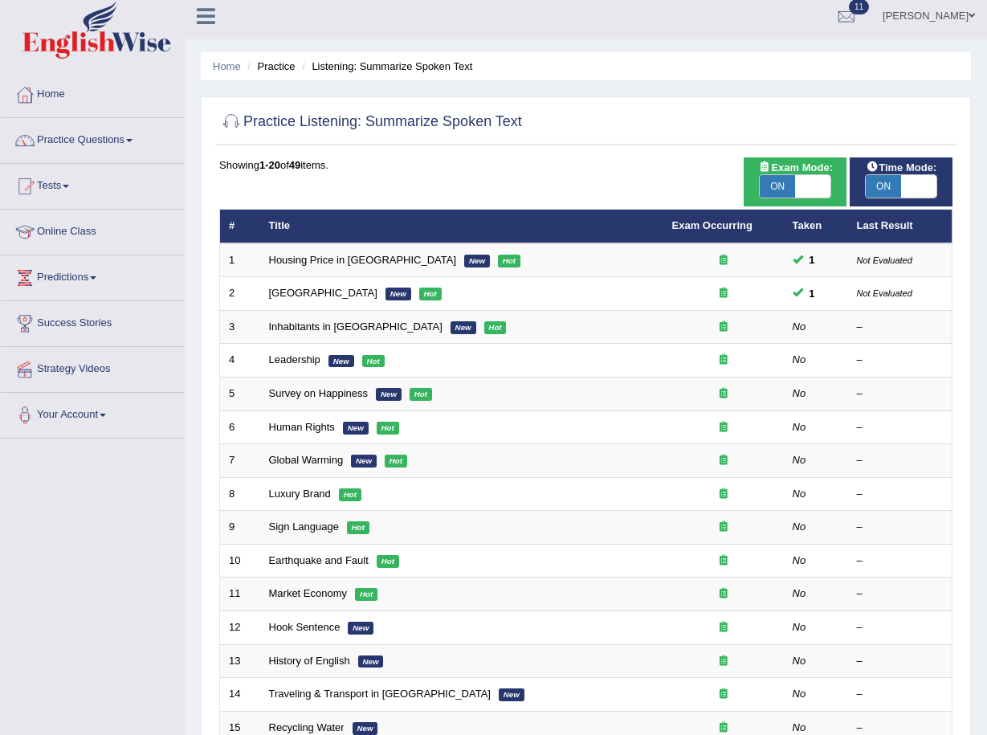
click at [119, 140] on link "Practice Questions" at bounding box center [92, 138] width 183 height 40
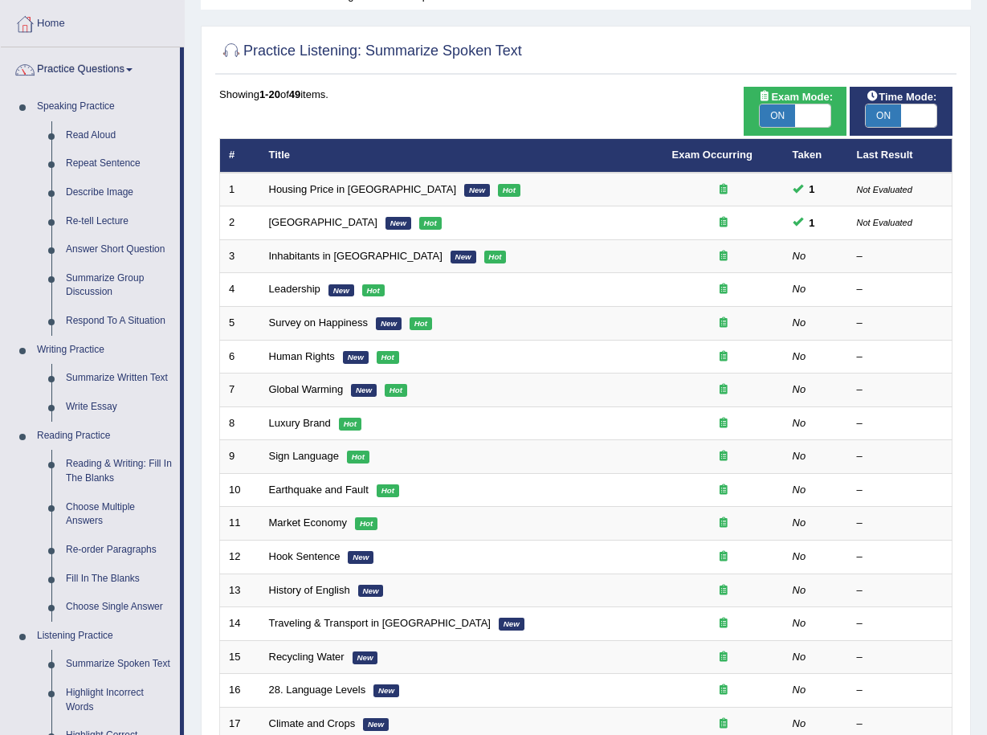
scroll to position [222, 0]
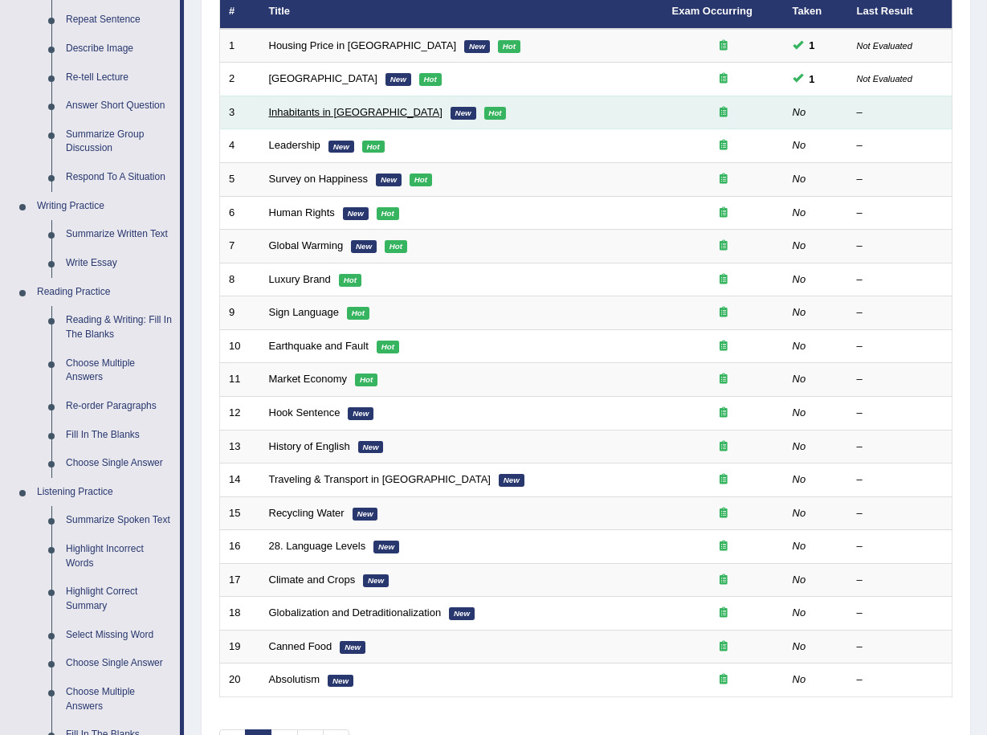
click at [329, 110] on link "Inhabitants in [GEOGRAPHIC_DATA]" at bounding box center [356, 112] width 174 height 12
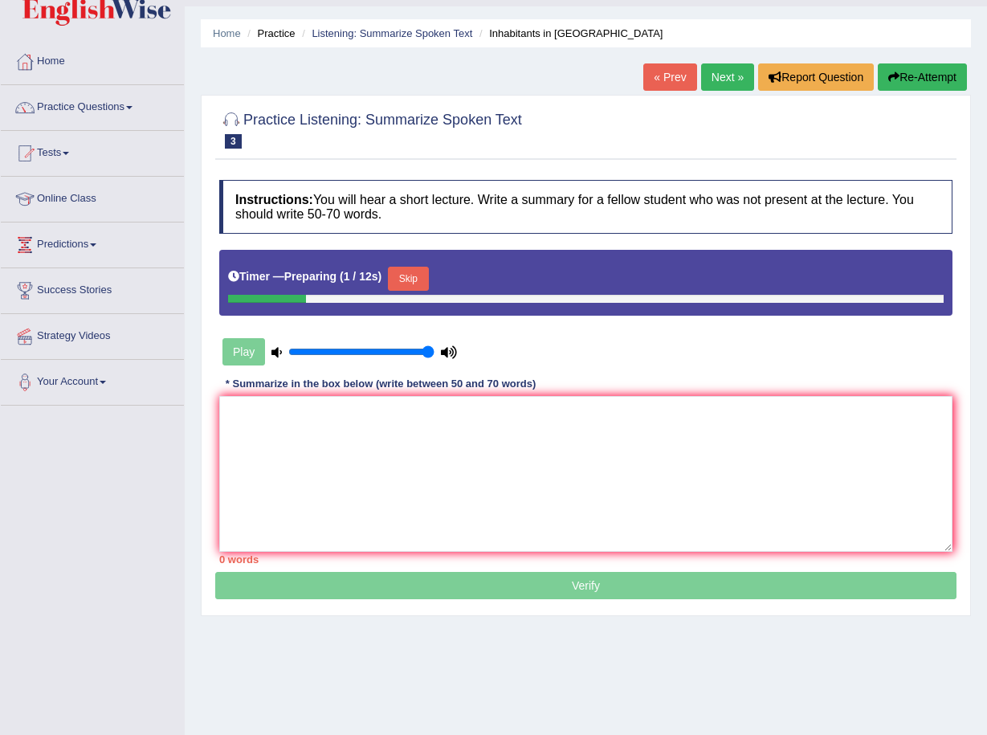
scroll to position [108, 0]
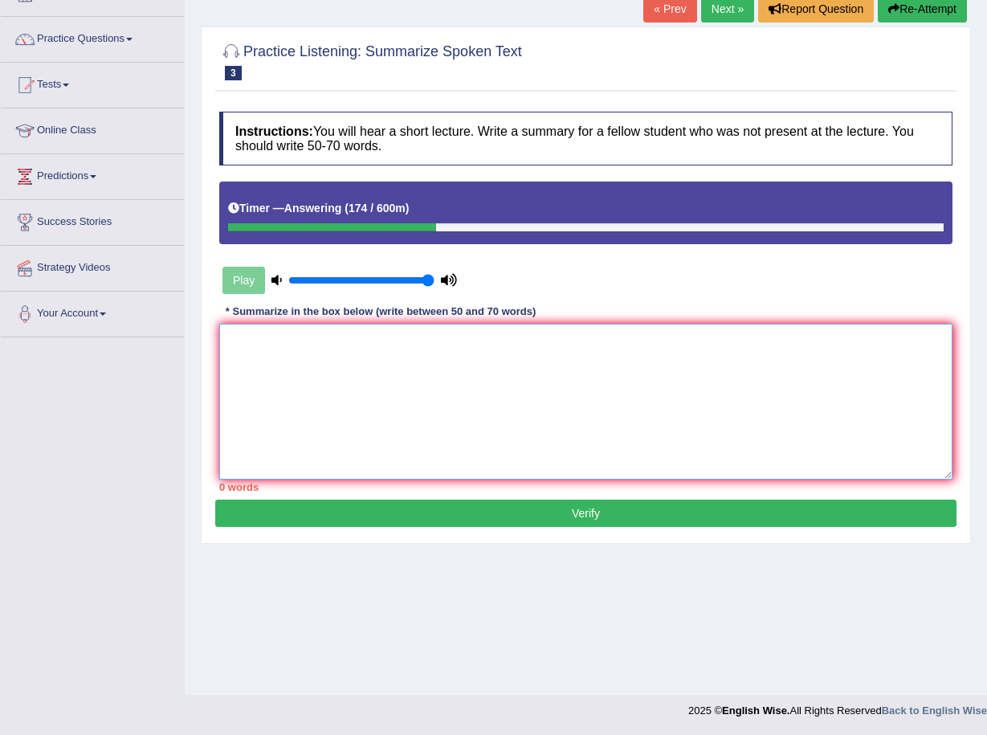
click at [562, 435] on textarea at bounding box center [586, 402] width 734 height 156
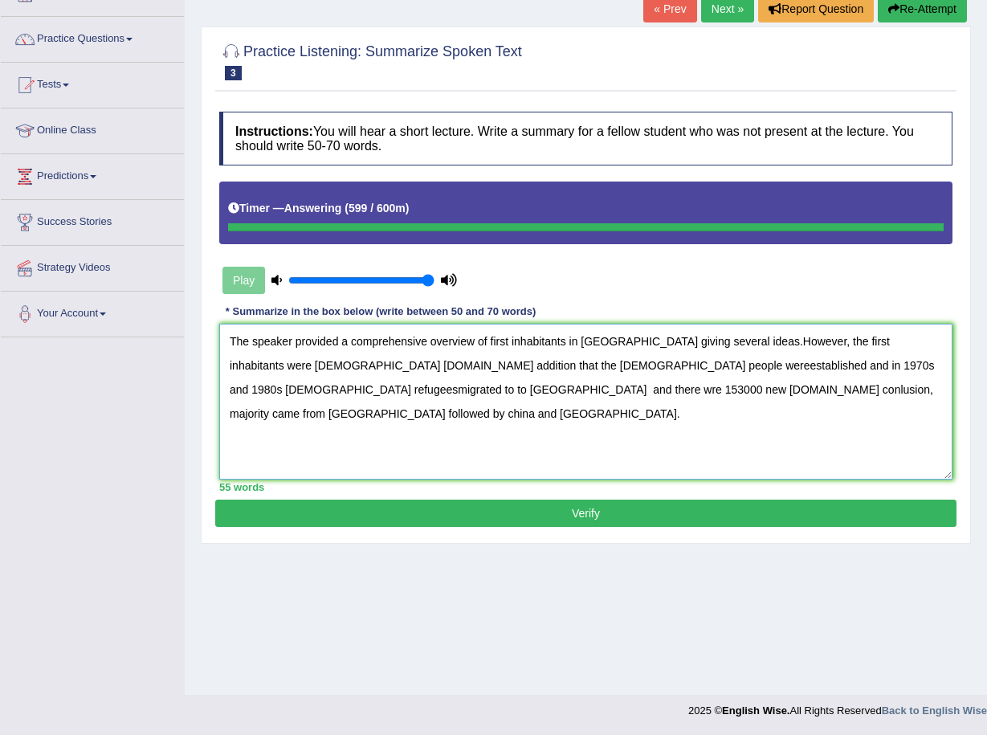
type textarea "The speaker provided a comprehensive overview of first inhabitants in [GEOGRAPH…"
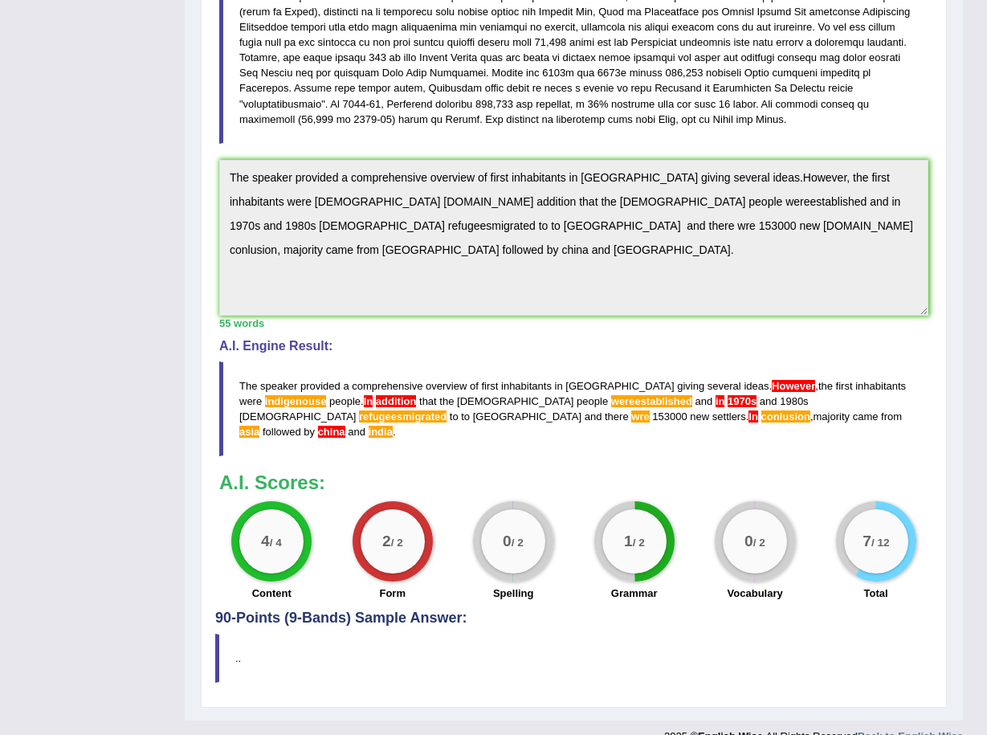
scroll to position [554, 0]
